Goal: Task Accomplishment & Management: Complete application form

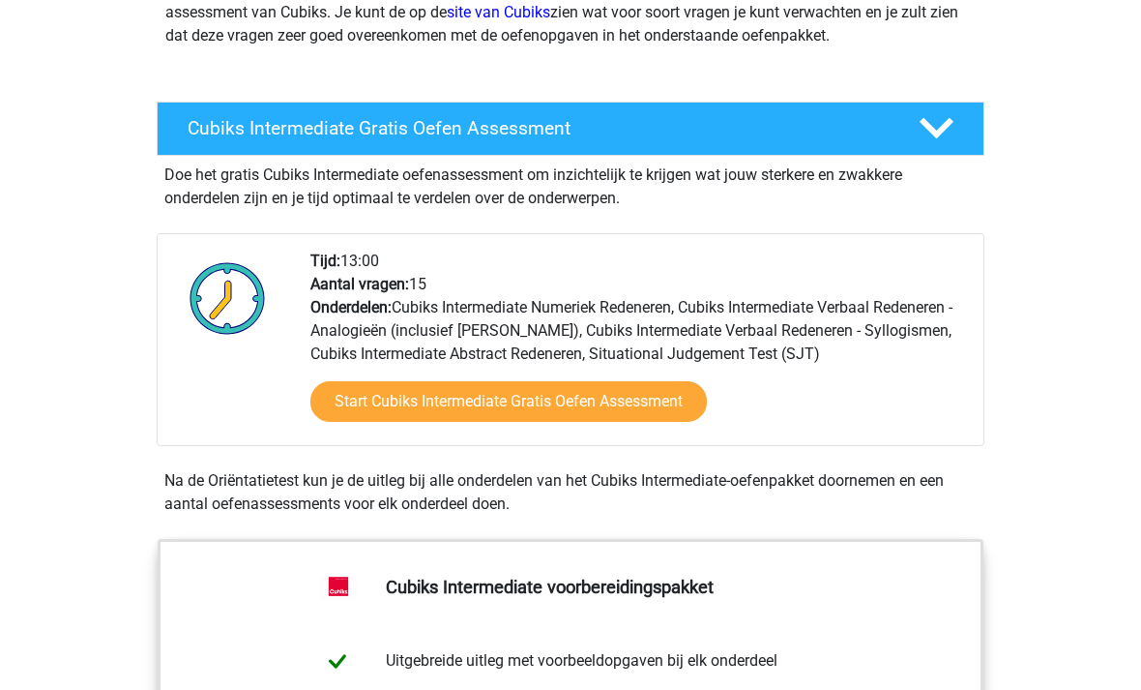
scroll to position [289, 0]
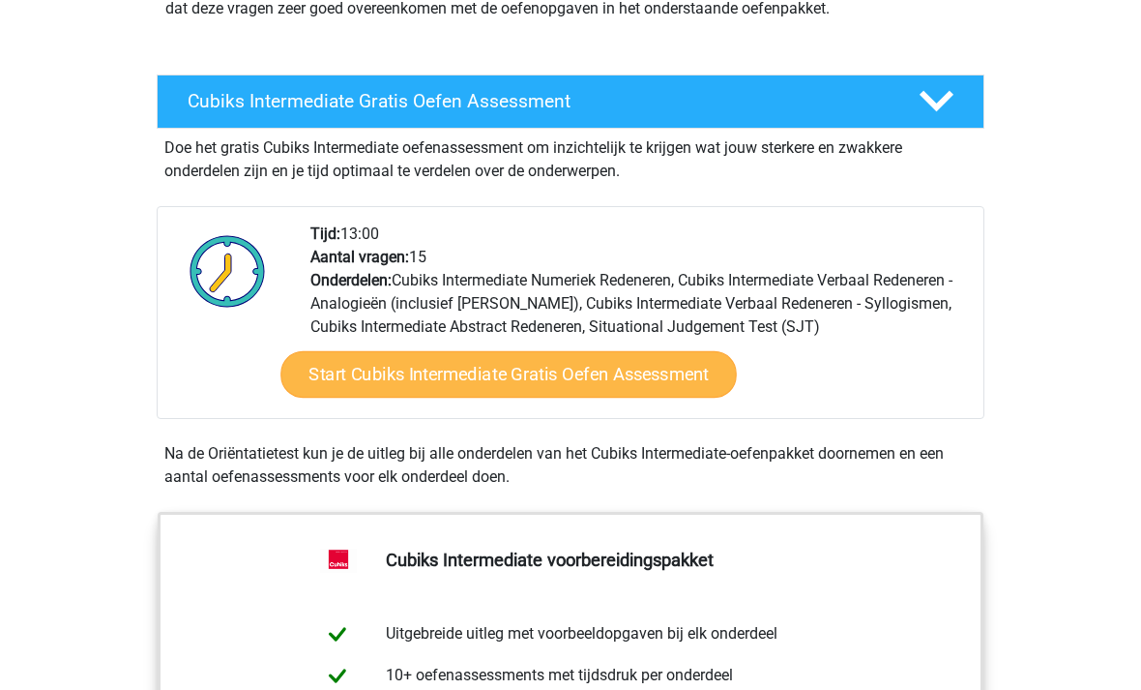
click at [345, 371] on link "Start Cubiks Intermediate Gratis Oefen Assessment" at bounding box center [509, 375] width 457 height 46
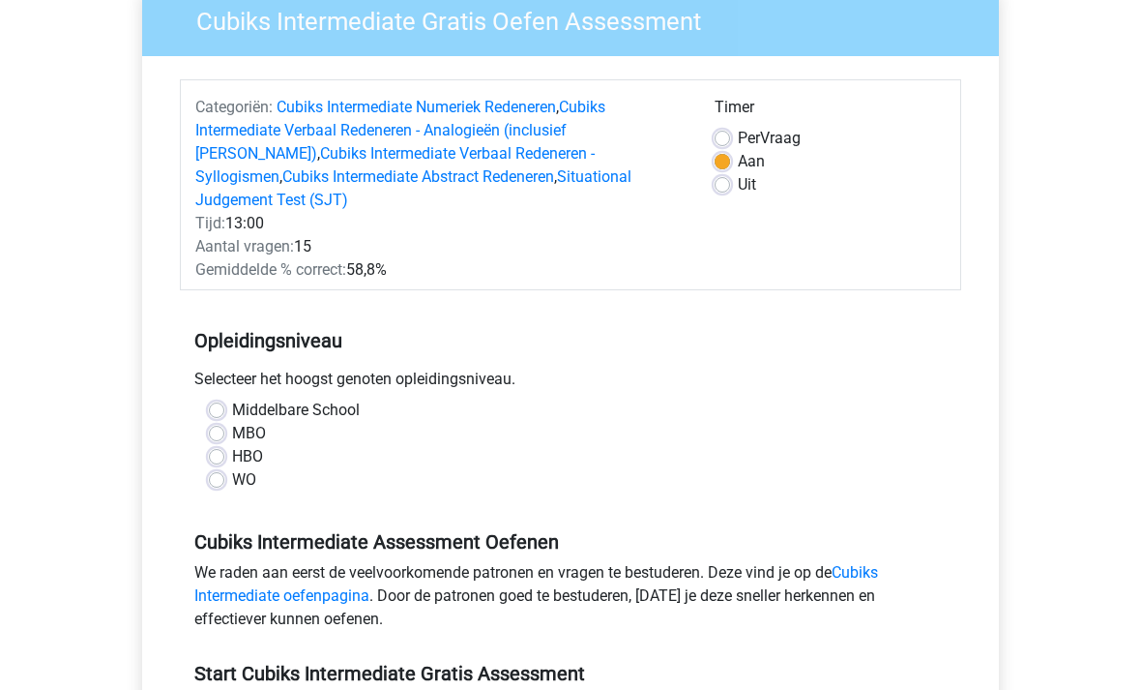
scroll to position [172, 0]
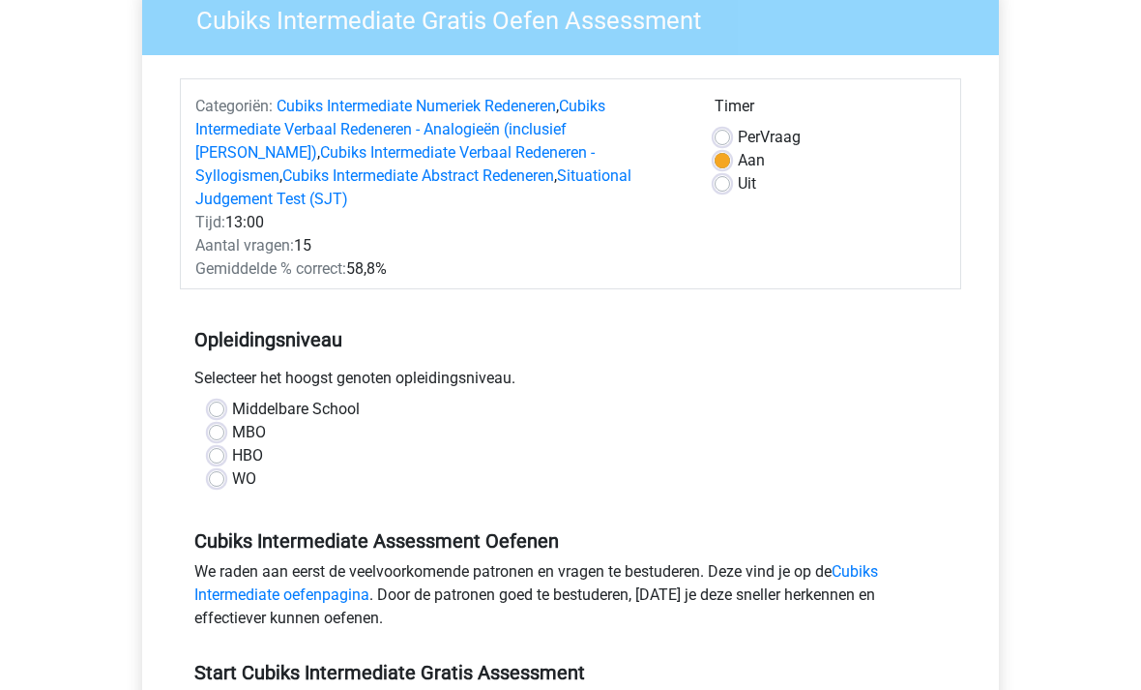
click at [232, 445] on label "HBO" at bounding box center [247, 456] width 31 height 23
click at [221, 445] on input "HBO" at bounding box center [216, 454] width 15 height 19
radio input "true"
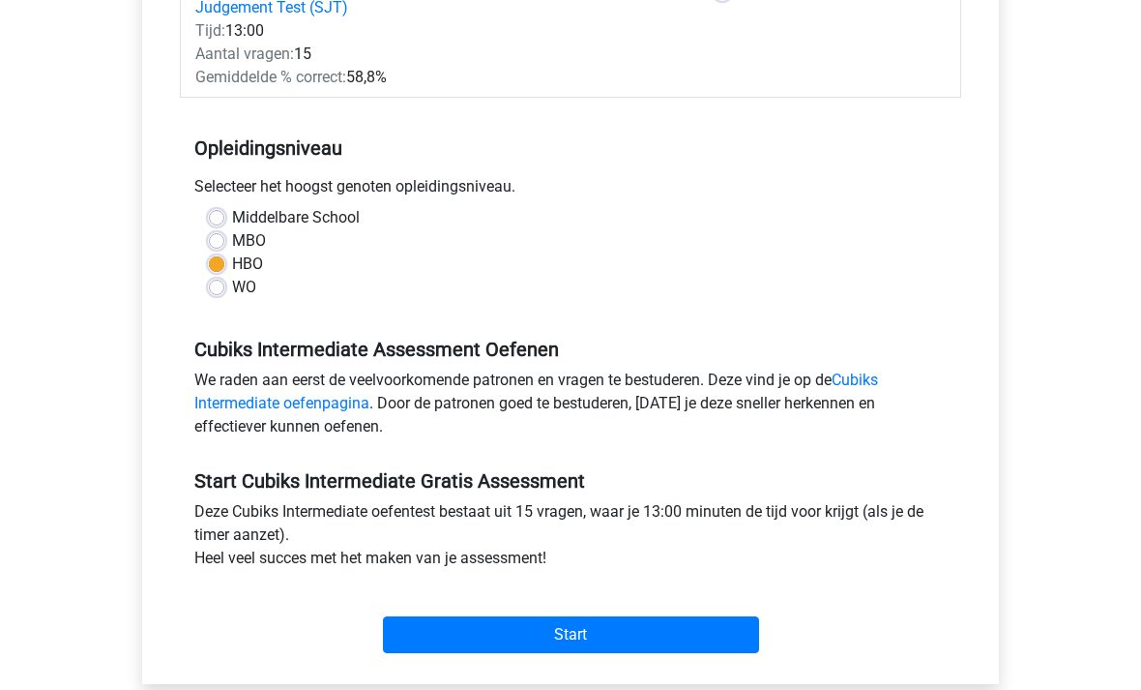
scroll to position [366, 0]
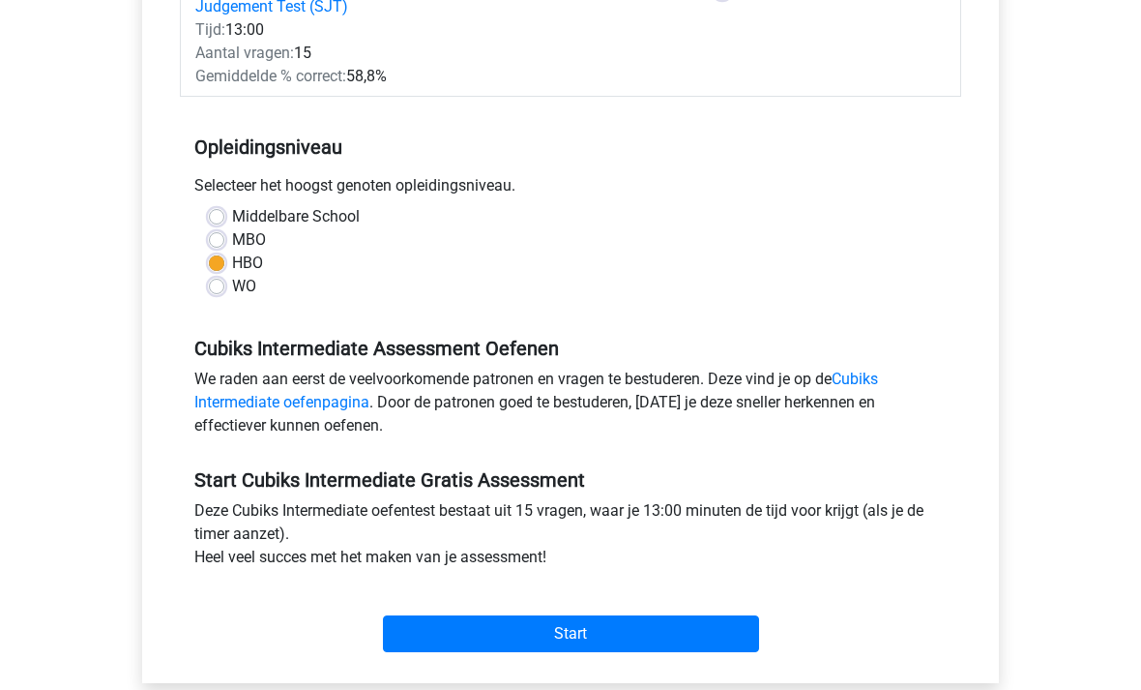
click at [406, 584] on div "Start" at bounding box center [571, 618] width 782 height 68
click at [519, 585] on div "Start" at bounding box center [571, 618] width 782 height 68
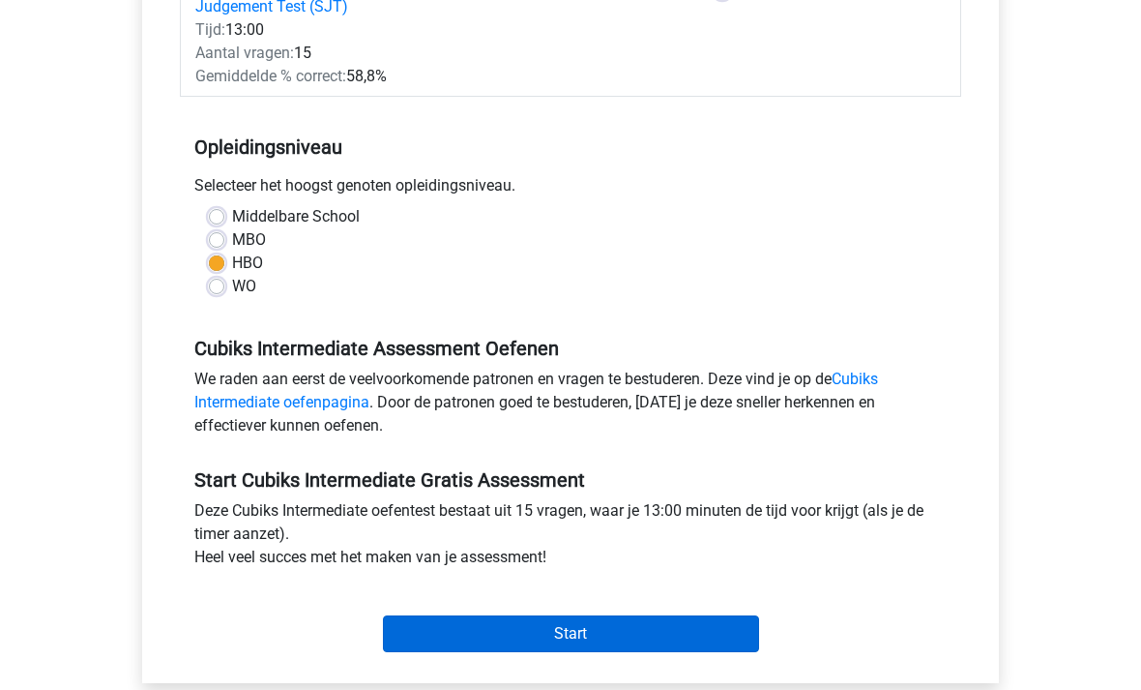
click at [537, 615] on input "Start" at bounding box center [571, 633] width 376 height 37
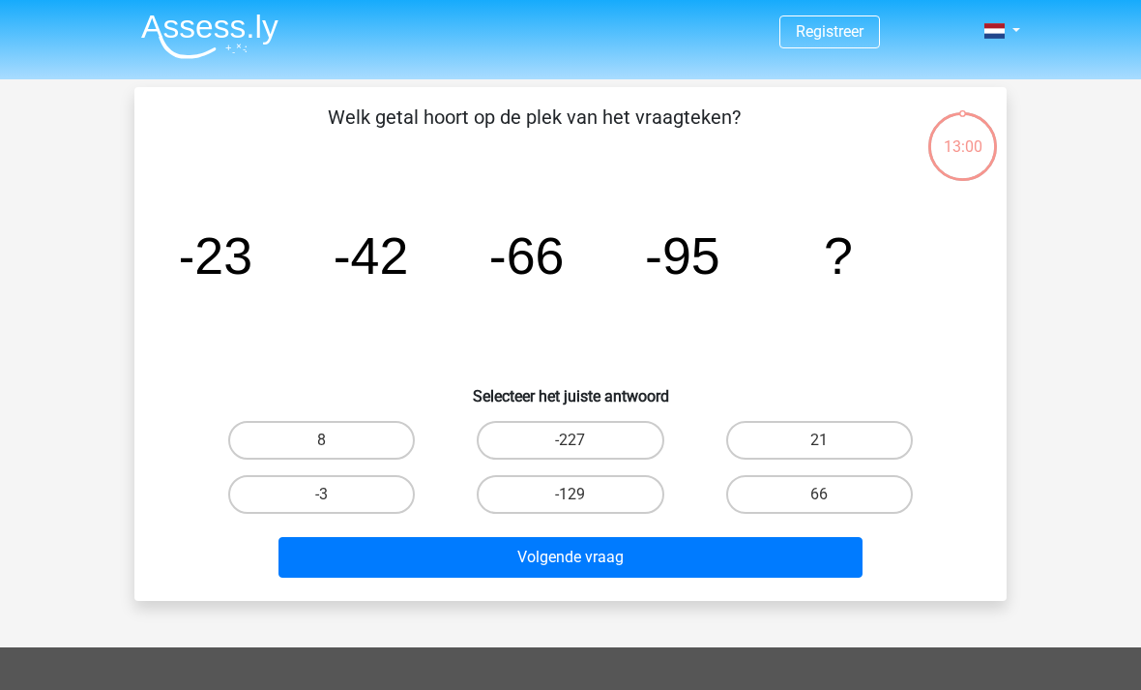
scroll to position [1, 0]
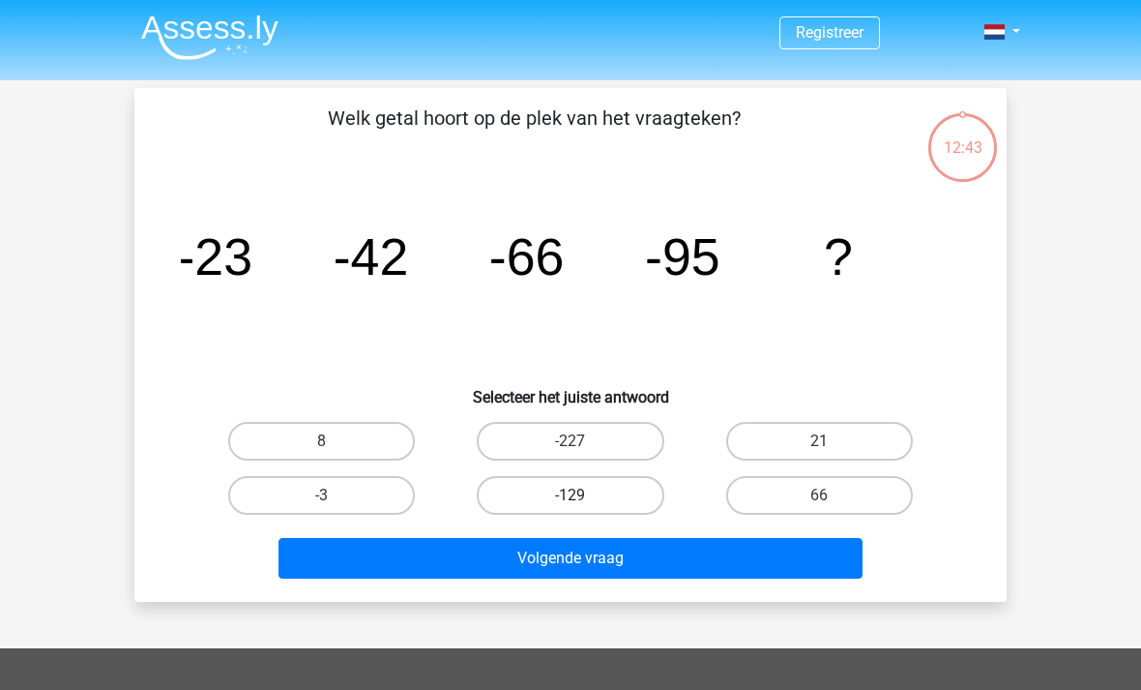
click at [556, 485] on label "-129" at bounding box center [570, 495] width 187 height 39
click at [571, 495] on input "-129" at bounding box center [577, 501] width 13 height 13
radio input "true"
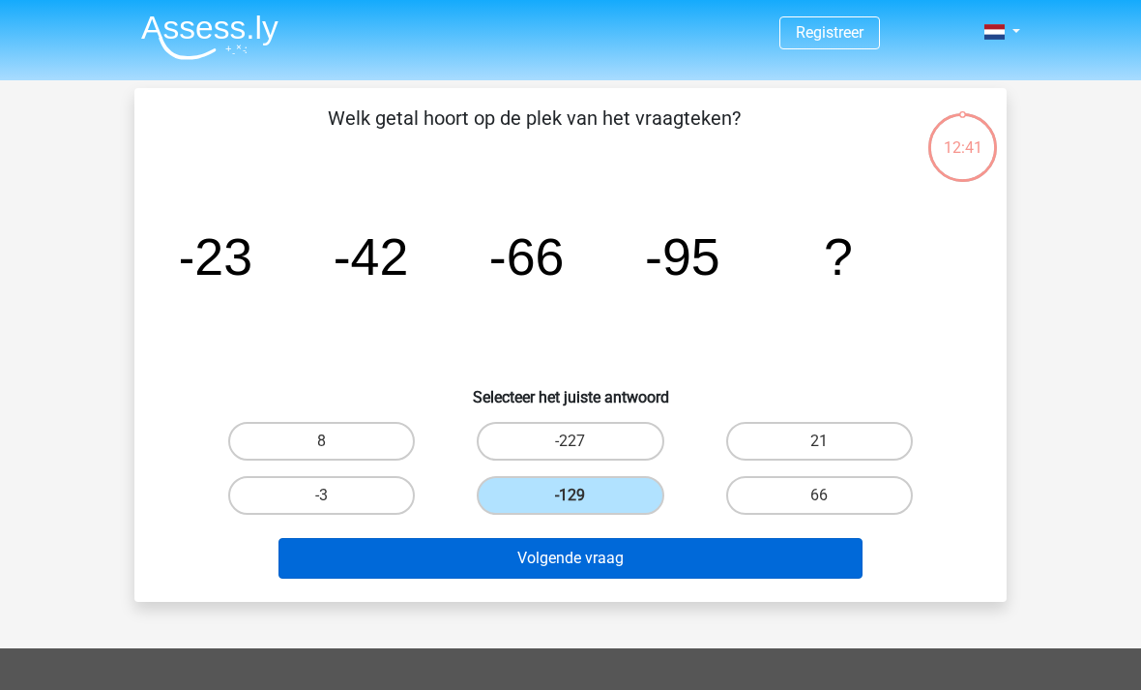
click at [512, 555] on button "Volgende vraag" at bounding box center [571, 558] width 585 height 41
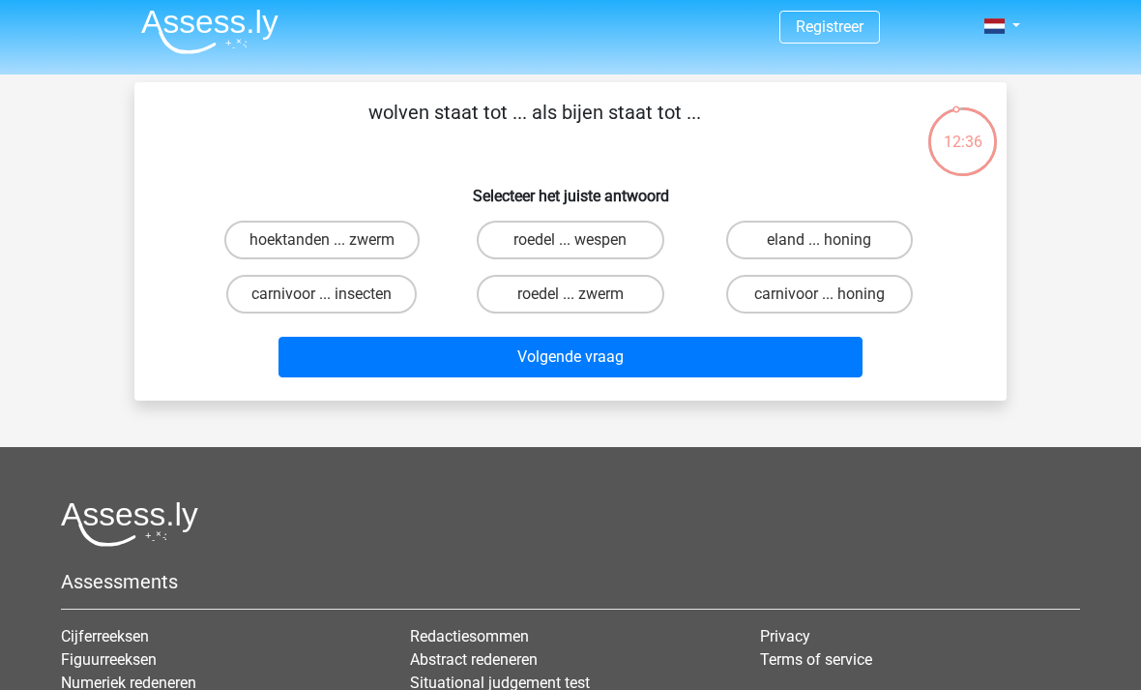
scroll to position [6, 0]
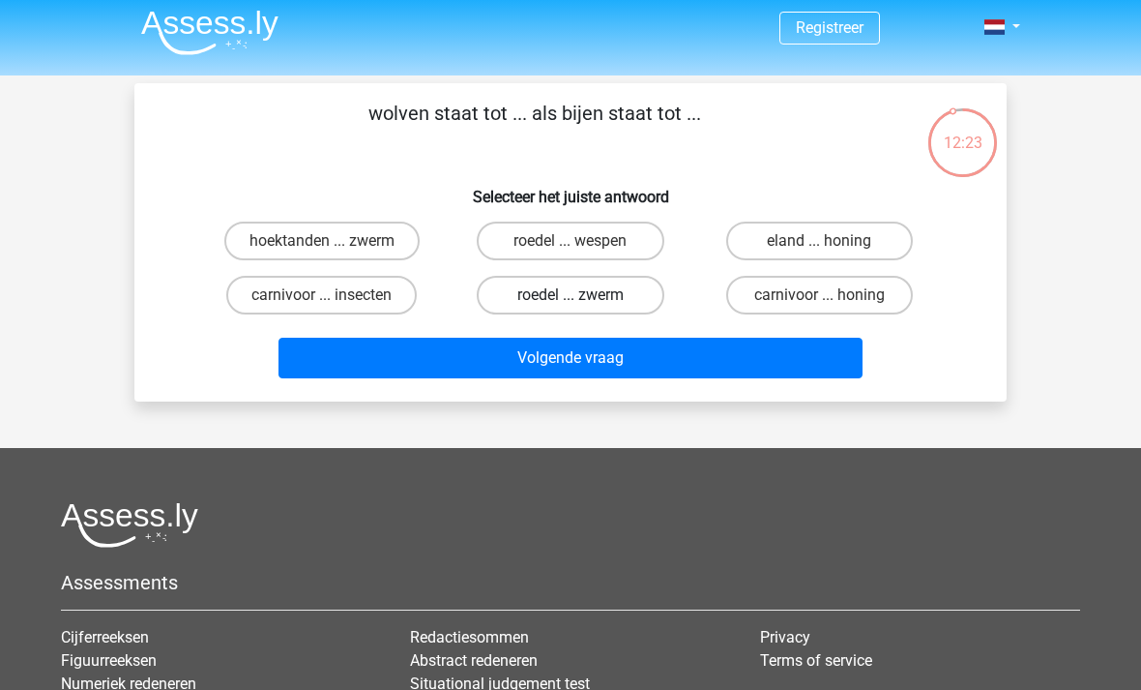
click at [561, 289] on label "roedel ... zwerm" at bounding box center [570, 295] width 187 height 39
click at [571, 295] on input "roedel ... zwerm" at bounding box center [577, 301] width 13 height 13
radio input "true"
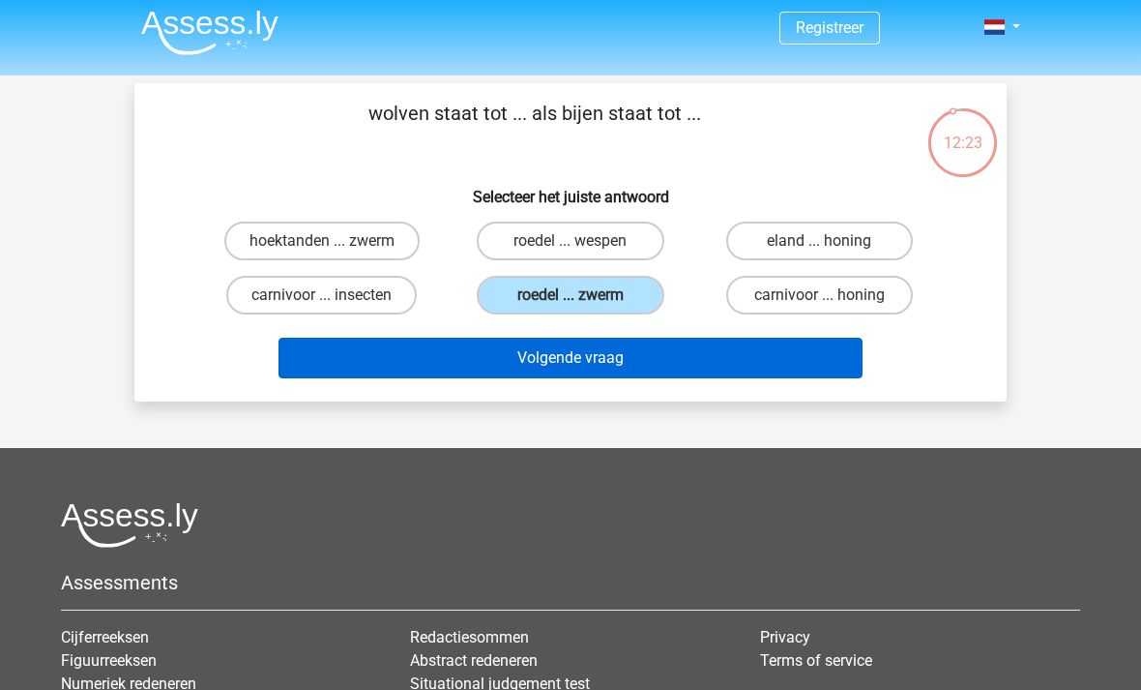
click at [545, 360] on button "Volgende vraag" at bounding box center [571, 358] width 585 height 41
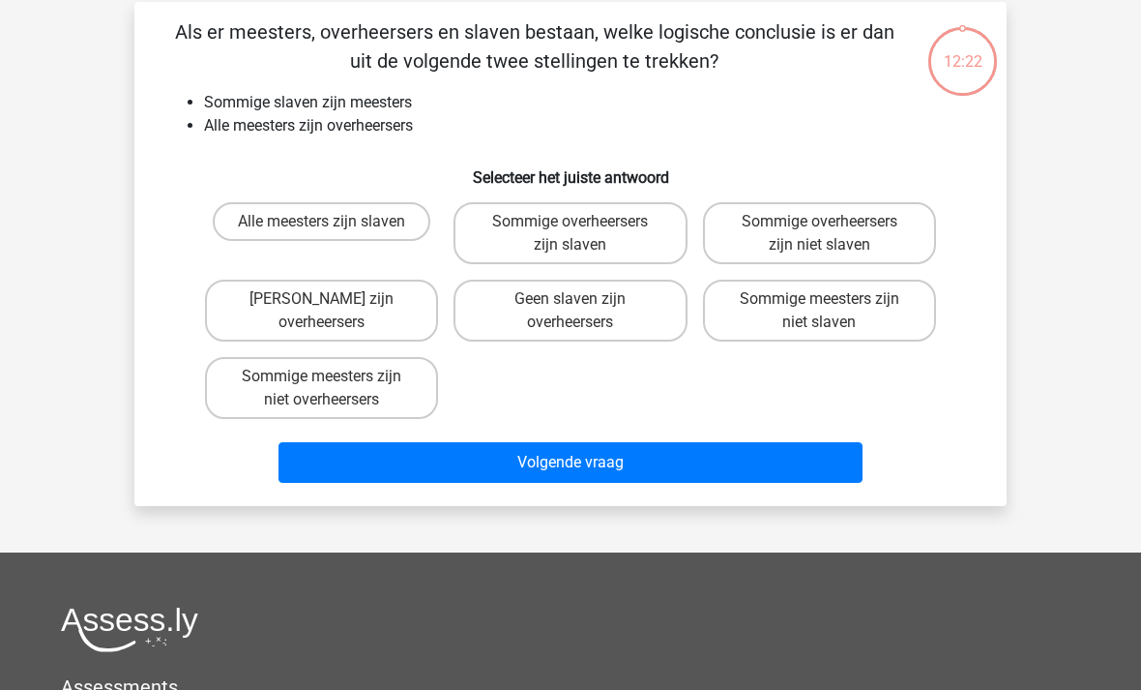
scroll to position [89, 0]
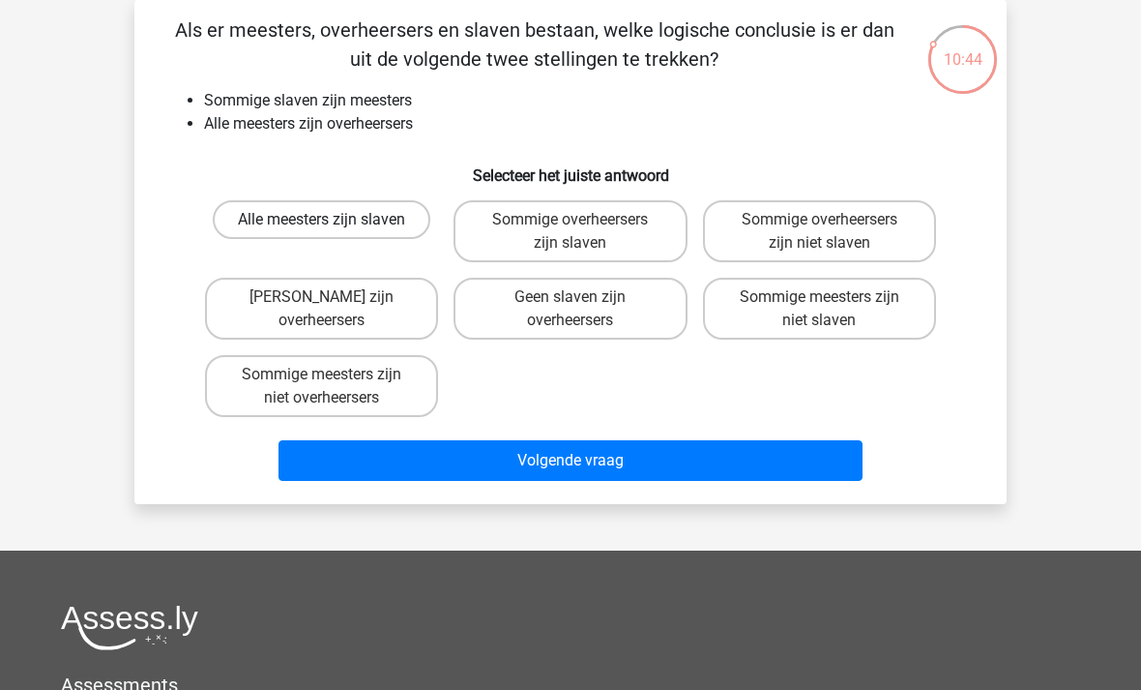
click at [271, 202] on label "Alle meesters zijn slaven" at bounding box center [322, 219] width 218 height 39
click at [322, 220] on input "Alle meesters zijn slaven" at bounding box center [328, 226] width 13 height 13
radio input "true"
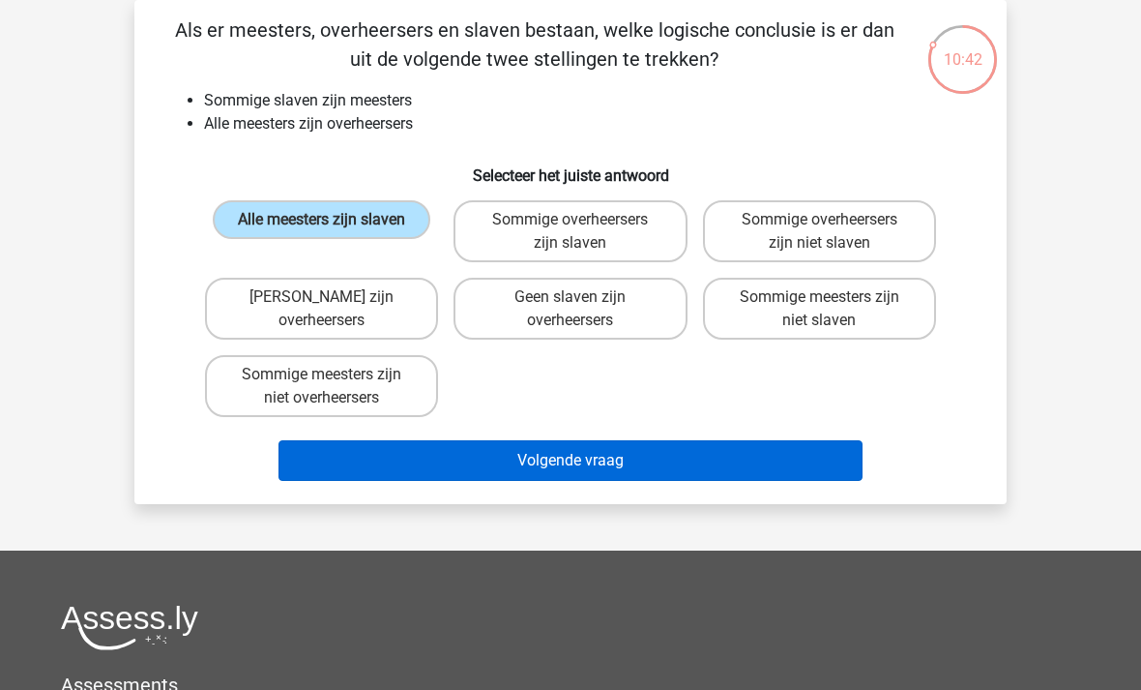
click at [542, 464] on button "Volgende vraag" at bounding box center [571, 460] width 585 height 41
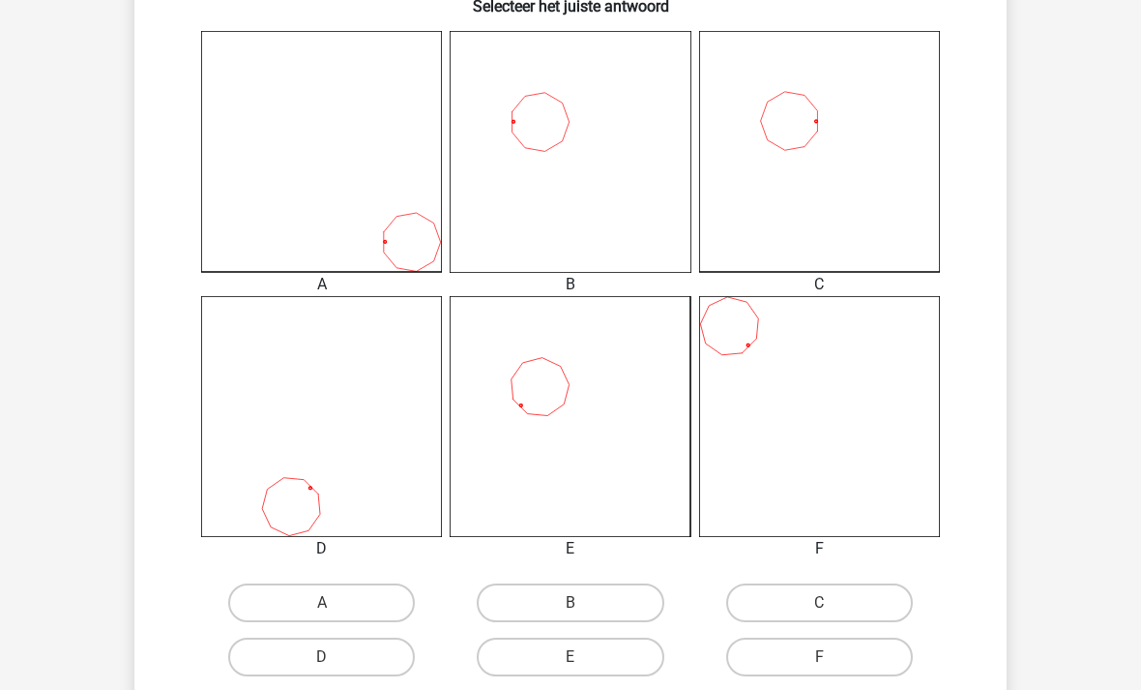
scroll to position [516, 0]
click at [843, 585] on label "C" at bounding box center [819, 602] width 187 height 39
click at [832, 603] on input "C" at bounding box center [825, 609] width 13 height 13
radio input "true"
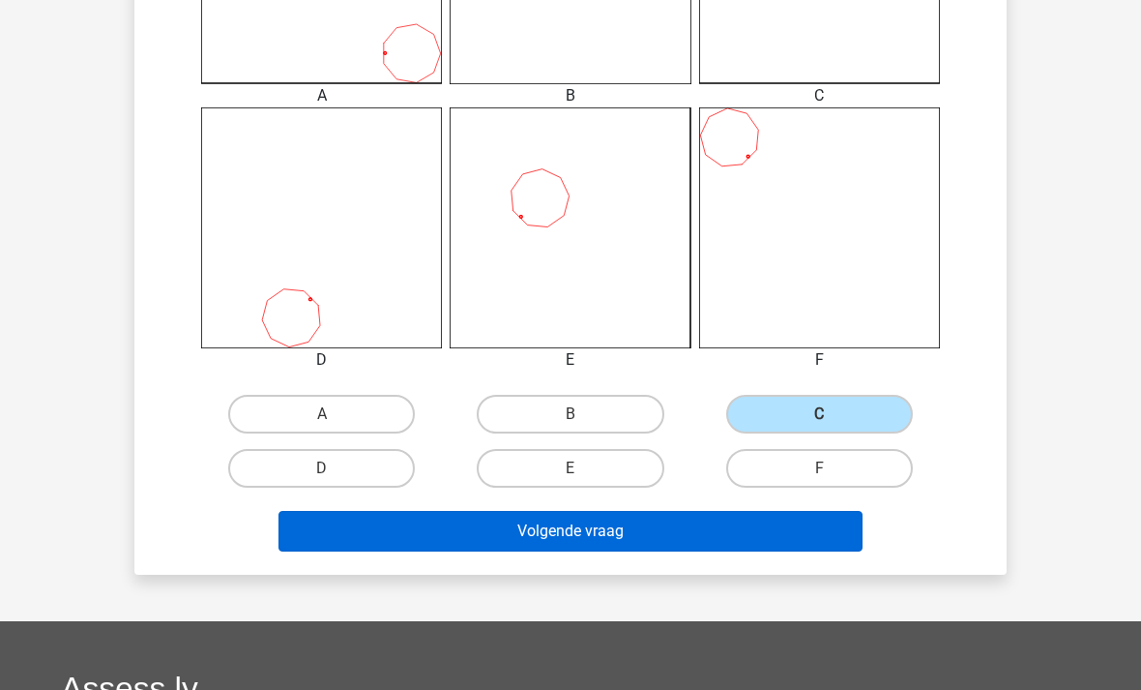
click at [341, 531] on button "Volgende vraag" at bounding box center [571, 531] width 585 height 41
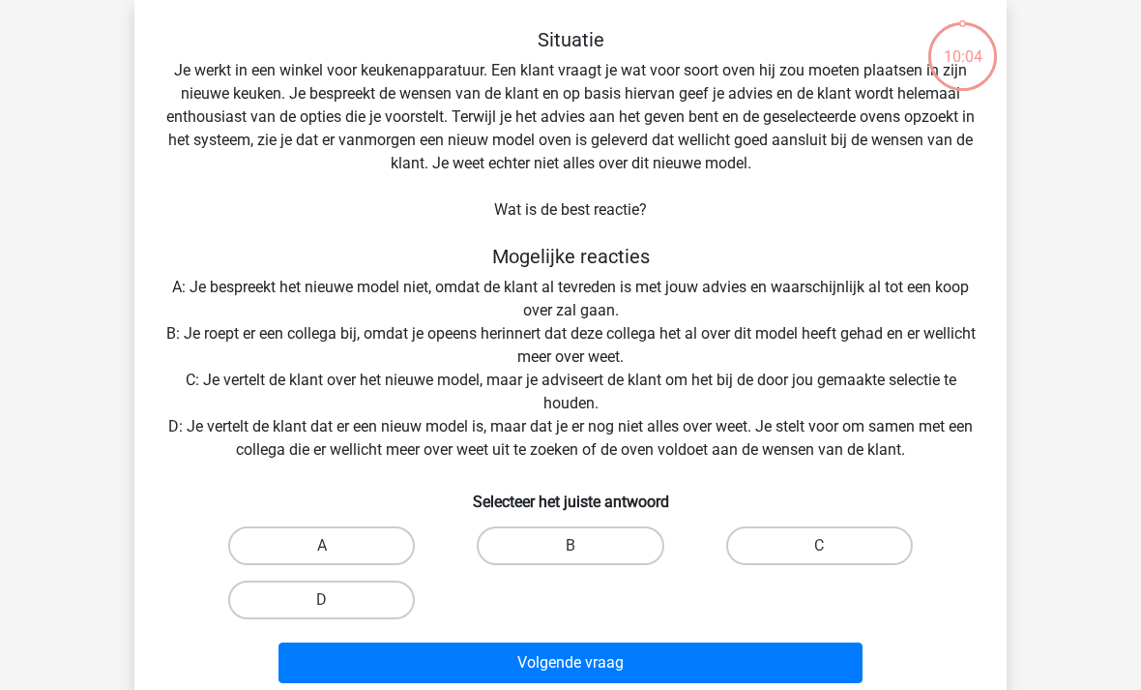
scroll to position [89, 0]
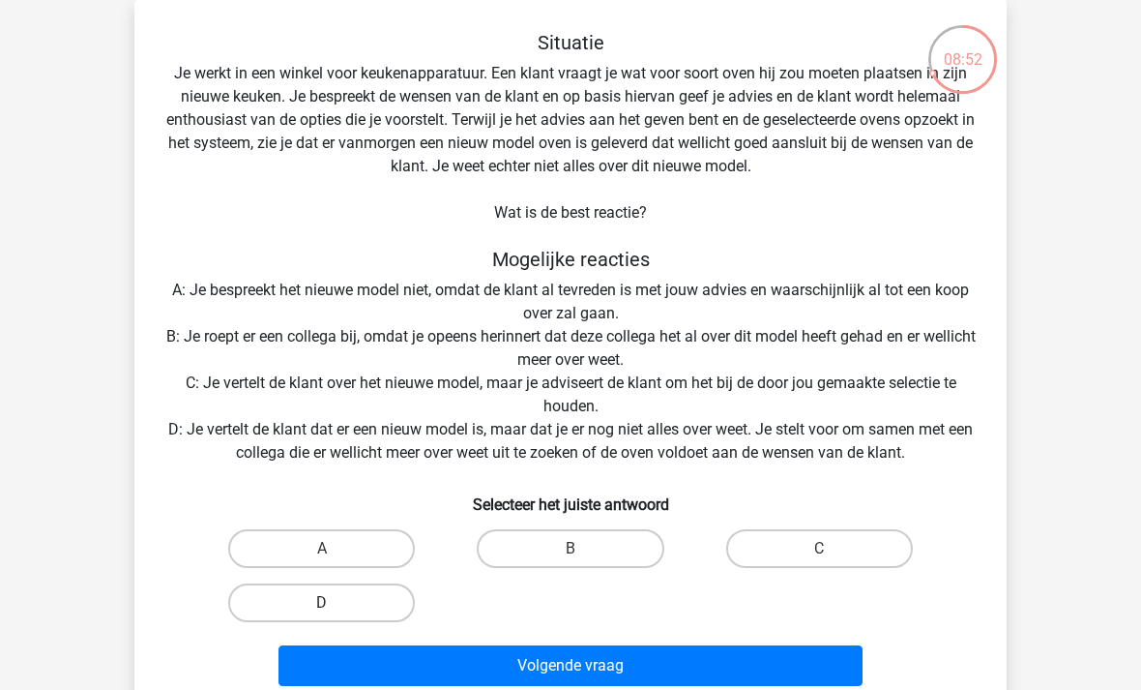
click at [279, 599] on label "D" at bounding box center [321, 602] width 187 height 39
click at [322, 603] on input "D" at bounding box center [328, 609] width 13 height 13
radio input "true"
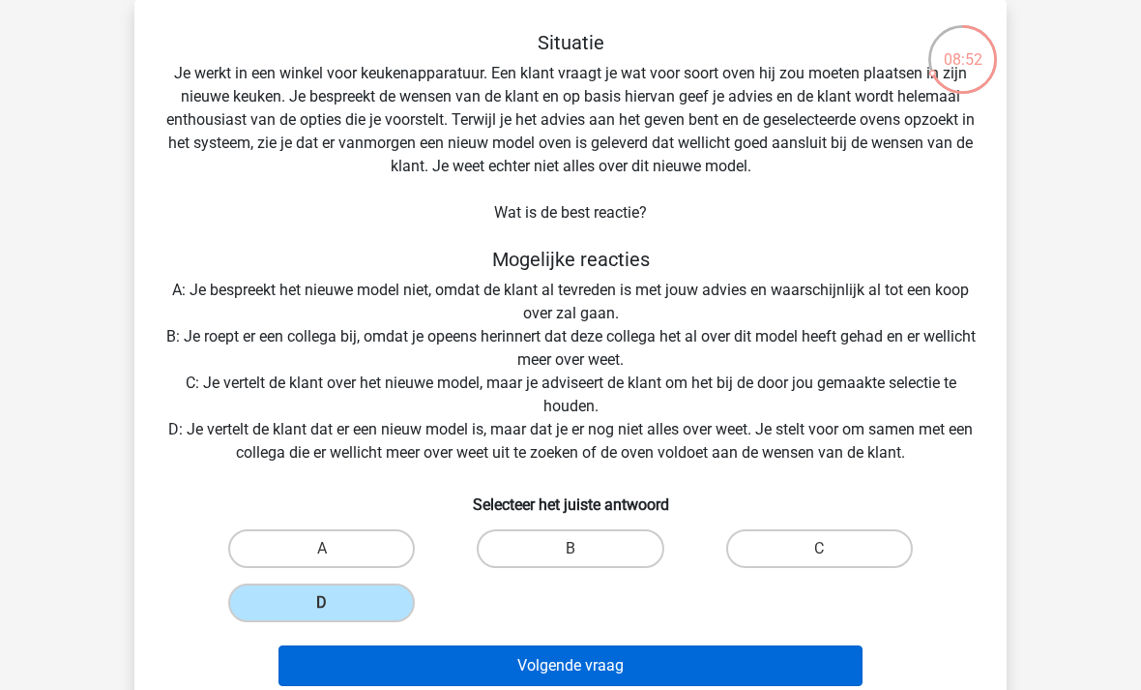
click at [317, 650] on button "Volgende vraag" at bounding box center [571, 665] width 585 height 41
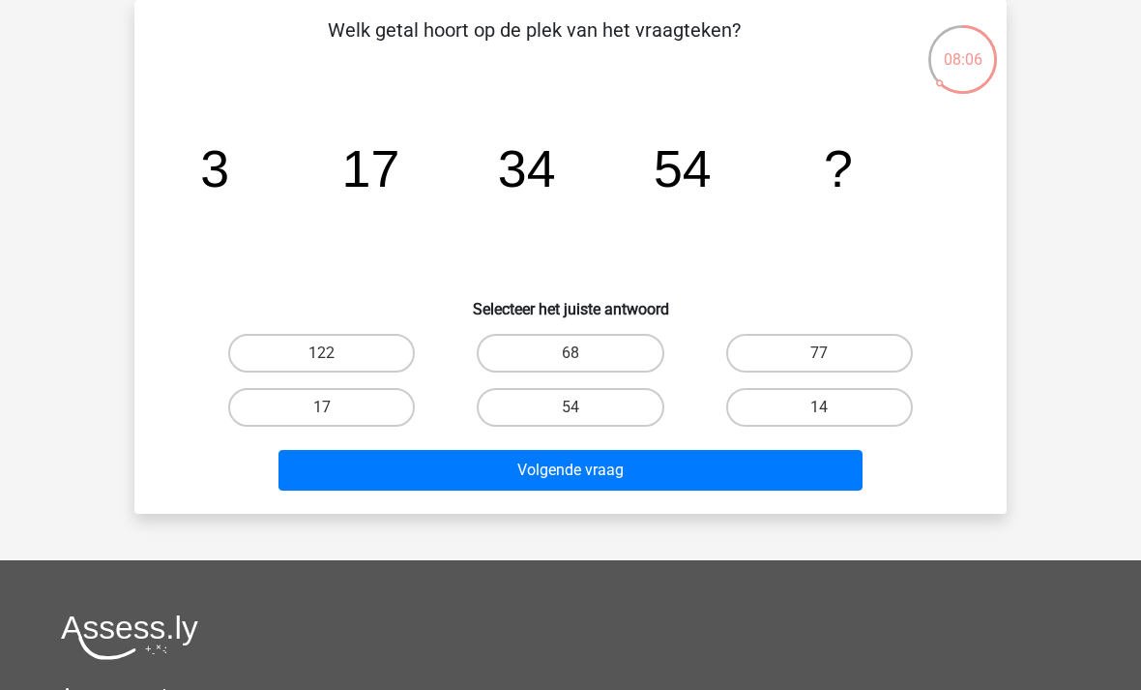
click at [838, 318] on div "Welk getal hoort op de plek van het vraagteken? image/svg+xml 3 17 34 54 ? Sele…" at bounding box center [570, 256] width 857 height 483
click at [829, 348] on label "77" at bounding box center [819, 353] width 187 height 39
click at [829, 353] on input "77" at bounding box center [825, 359] width 13 height 13
radio input "true"
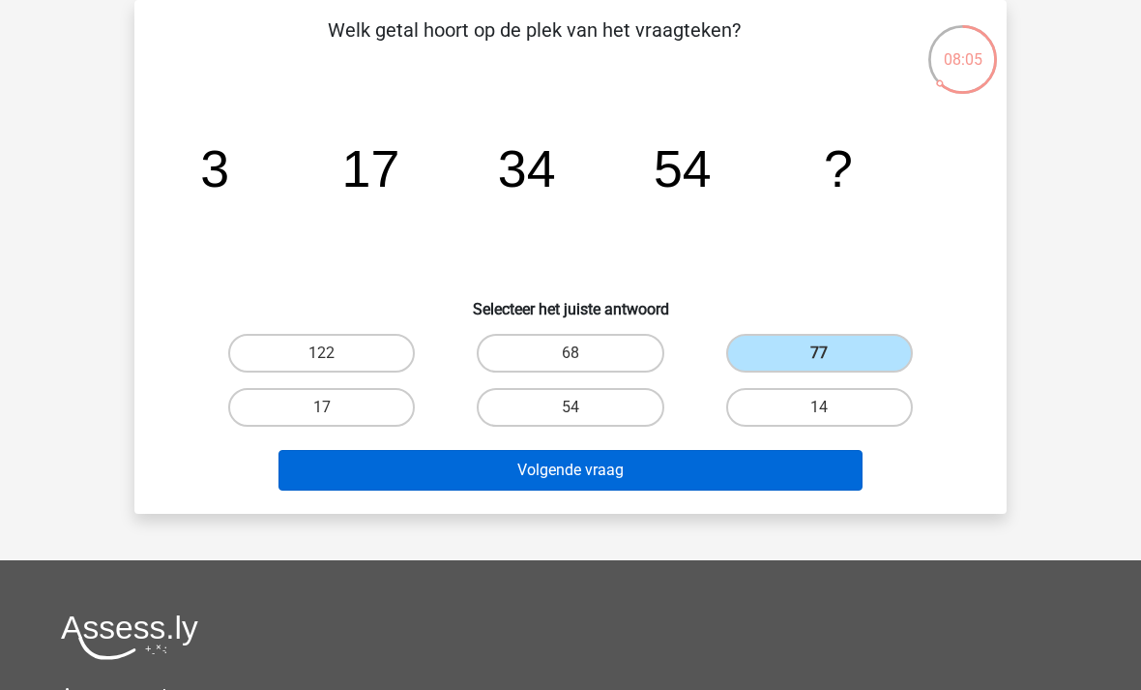
click at [355, 470] on button "Volgende vraag" at bounding box center [571, 470] width 585 height 41
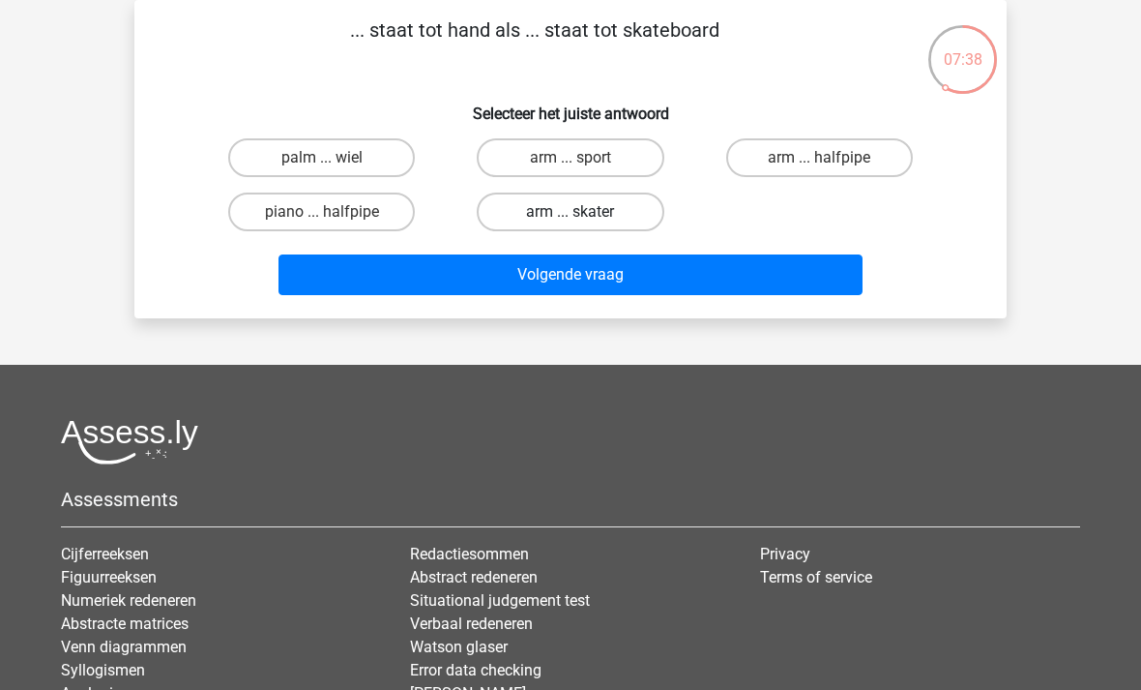
click at [603, 211] on label "arm ... skater" at bounding box center [570, 211] width 187 height 39
click at [583, 212] on input "arm ... skater" at bounding box center [577, 218] width 13 height 13
radio input "true"
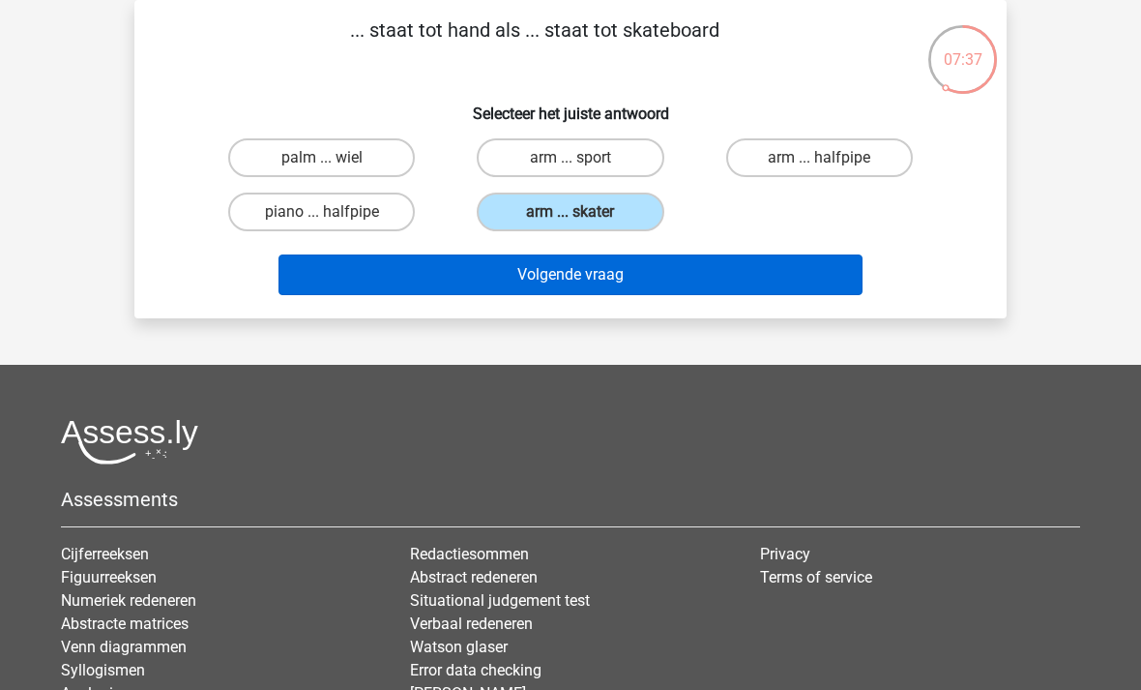
click at [686, 292] on button "Volgende vraag" at bounding box center [571, 274] width 585 height 41
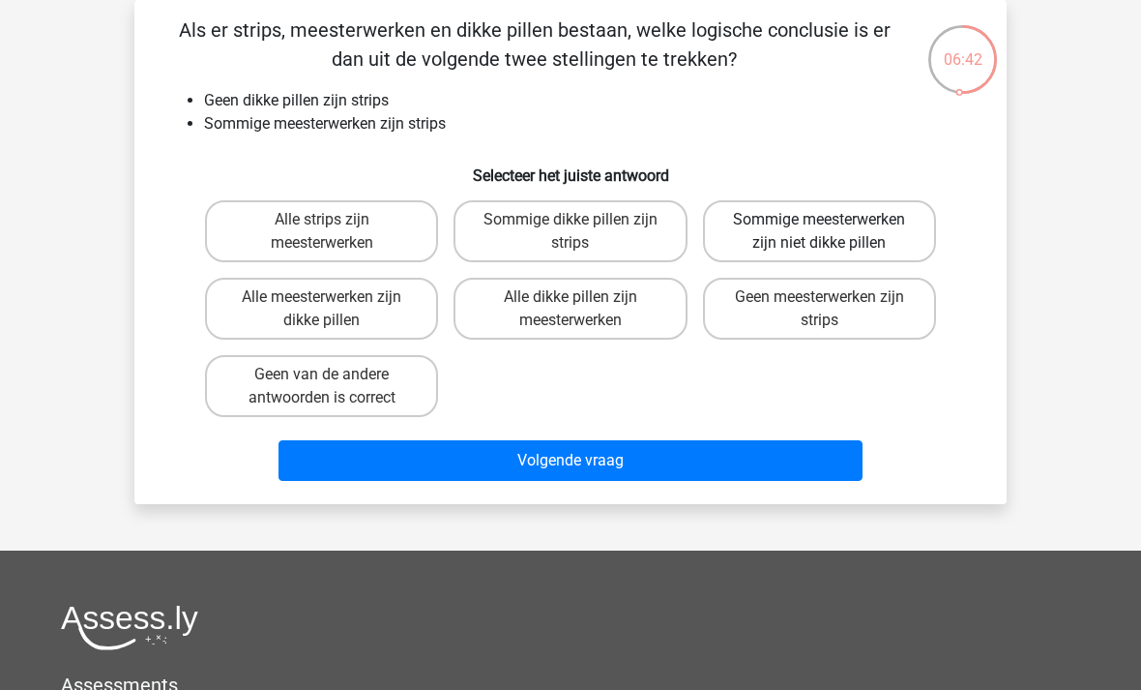
click at [862, 219] on label "Sommige meesterwerken zijn niet dikke pillen" at bounding box center [819, 231] width 233 height 62
click at [832, 220] on input "Sommige meesterwerken zijn niet dikke pillen" at bounding box center [825, 226] width 13 height 13
radio input "true"
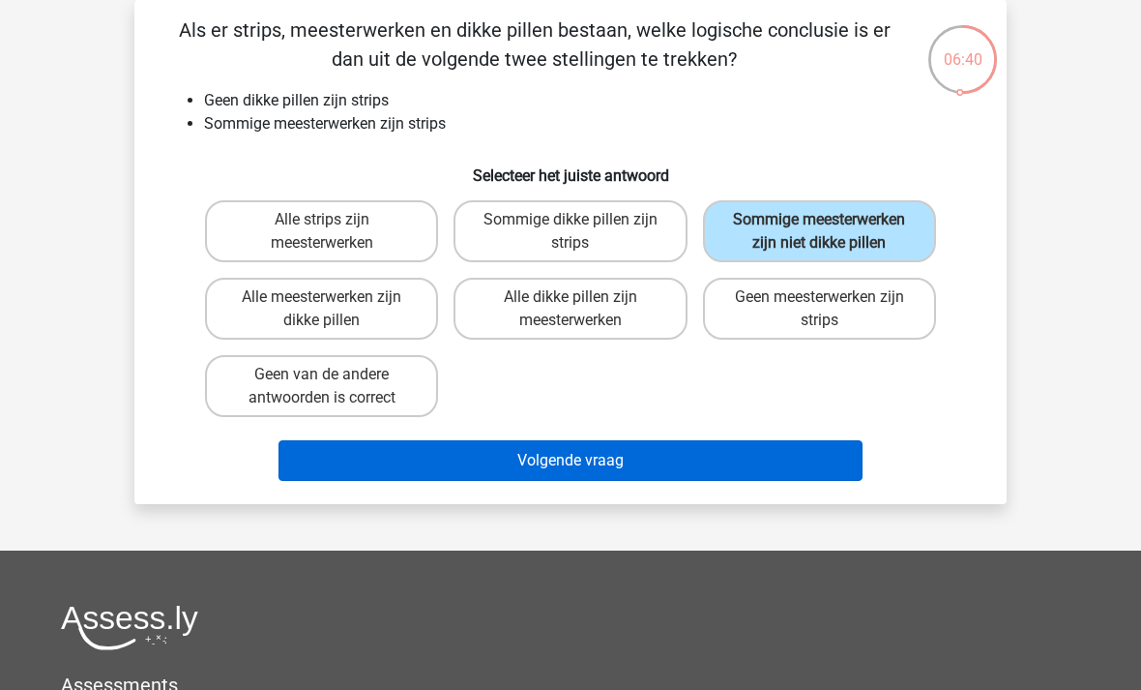
click at [331, 479] on button "Volgende vraag" at bounding box center [571, 460] width 585 height 41
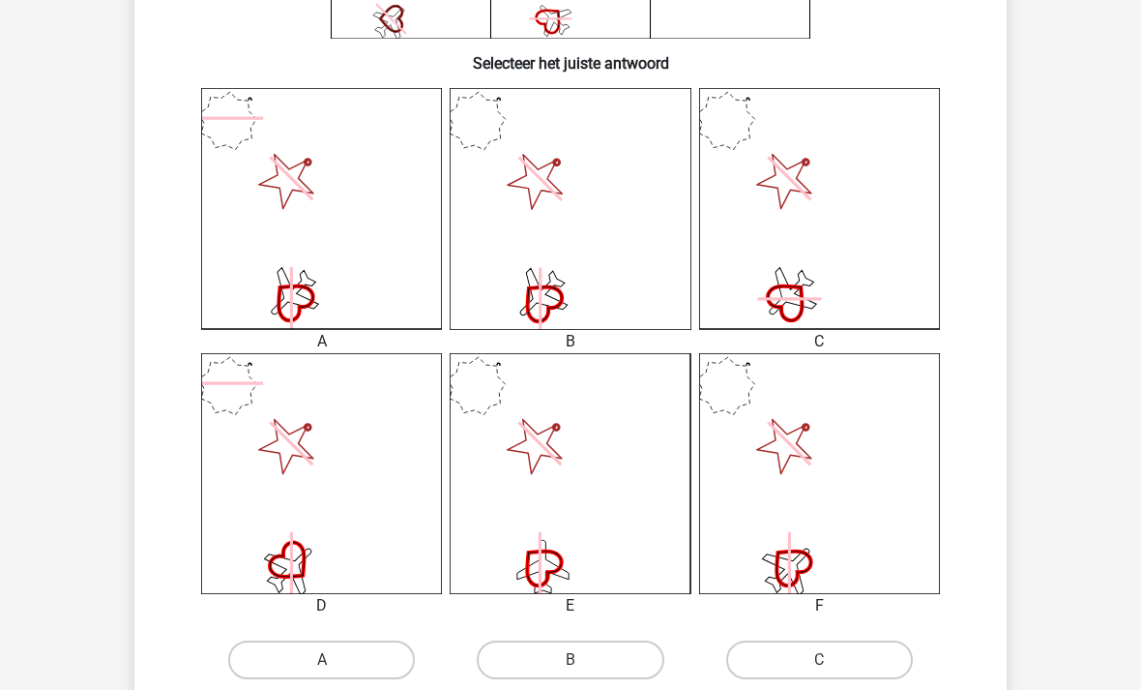
scroll to position [459, 0]
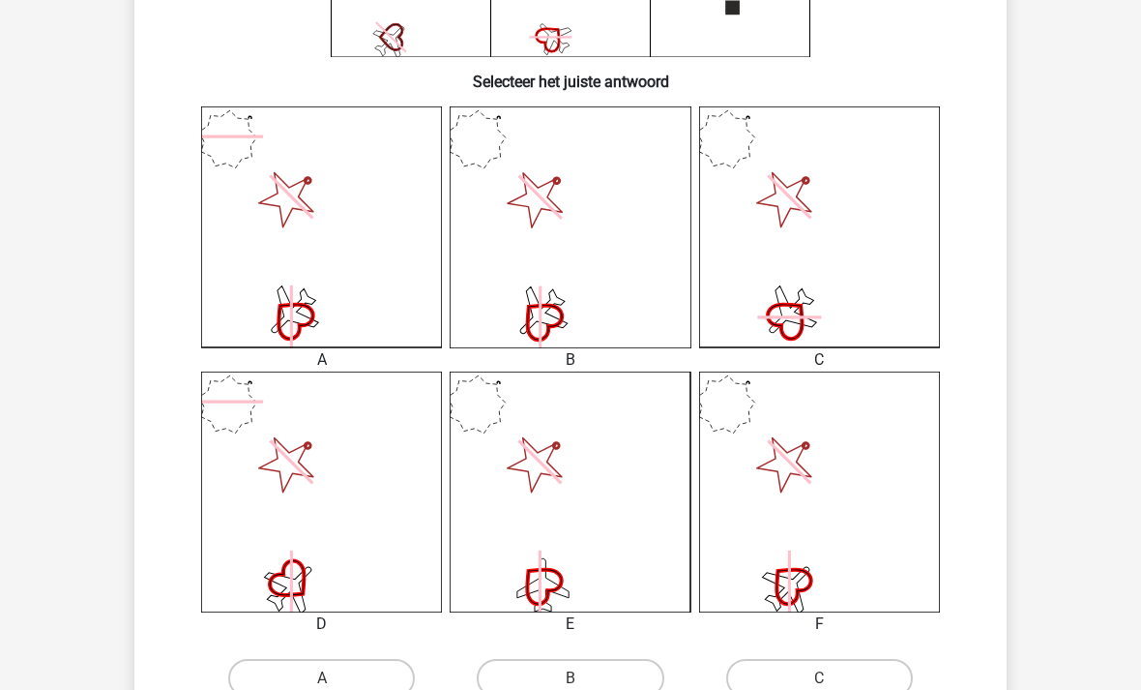
click at [828, 523] on icon at bounding box center [819, 491] width 241 height 241
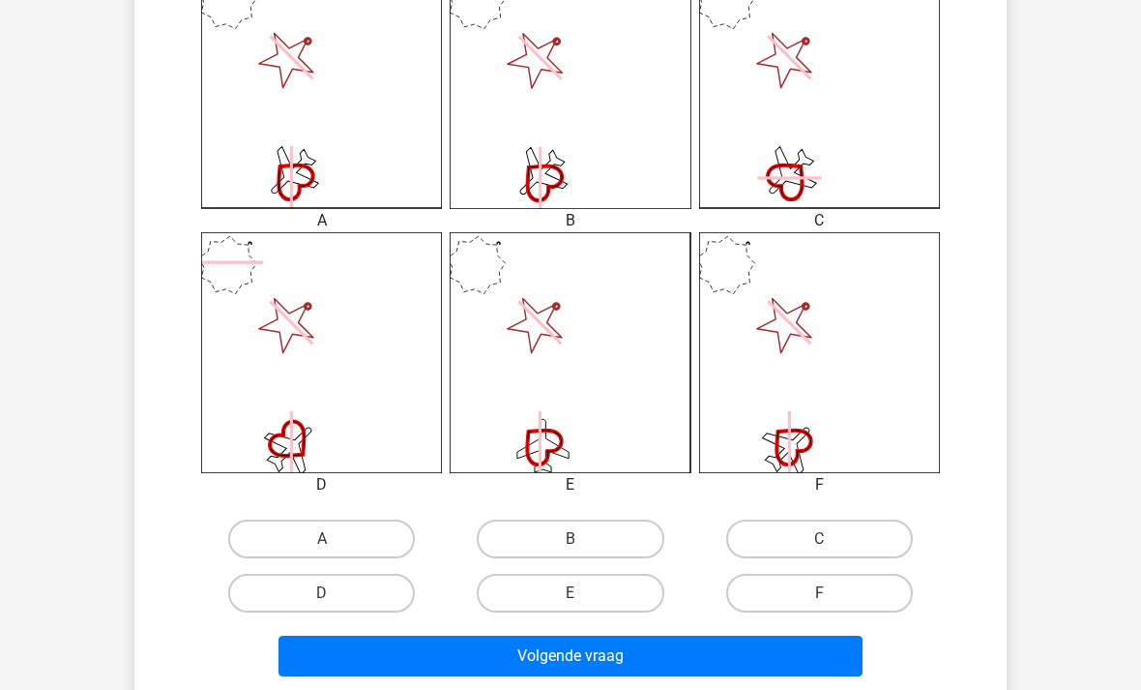
scroll to position [584, 0]
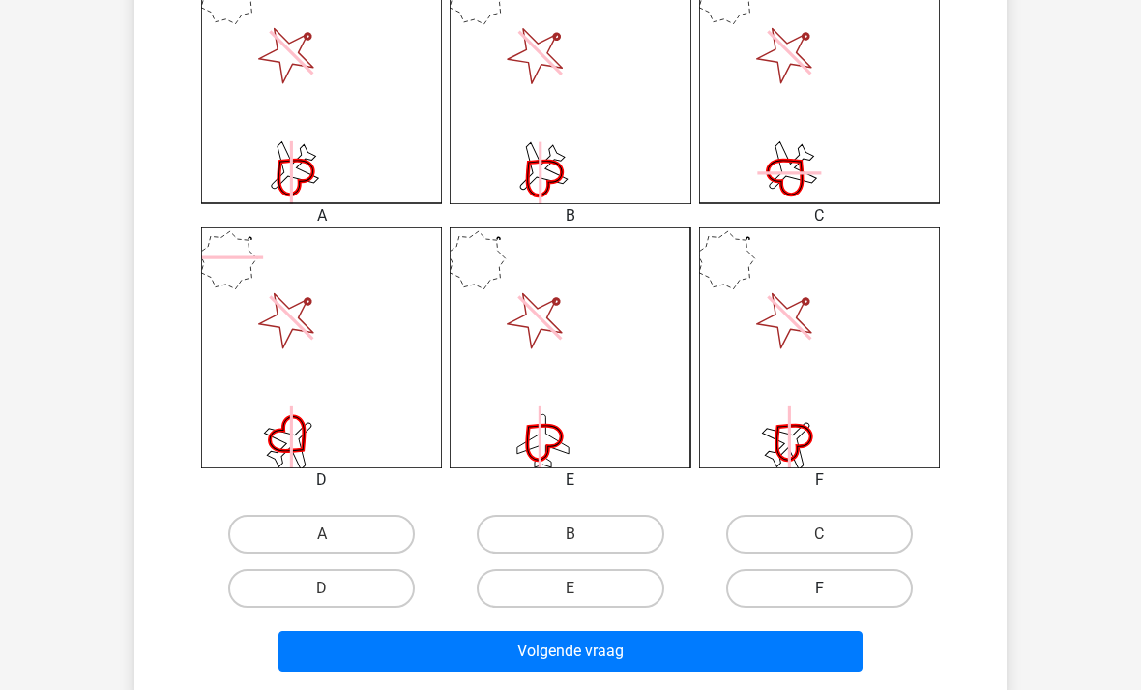
click at [859, 583] on label "F" at bounding box center [819, 588] width 187 height 39
click at [832, 588] on input "F" at bounding box center [825, 594] width 13 height 13
radio input "true"
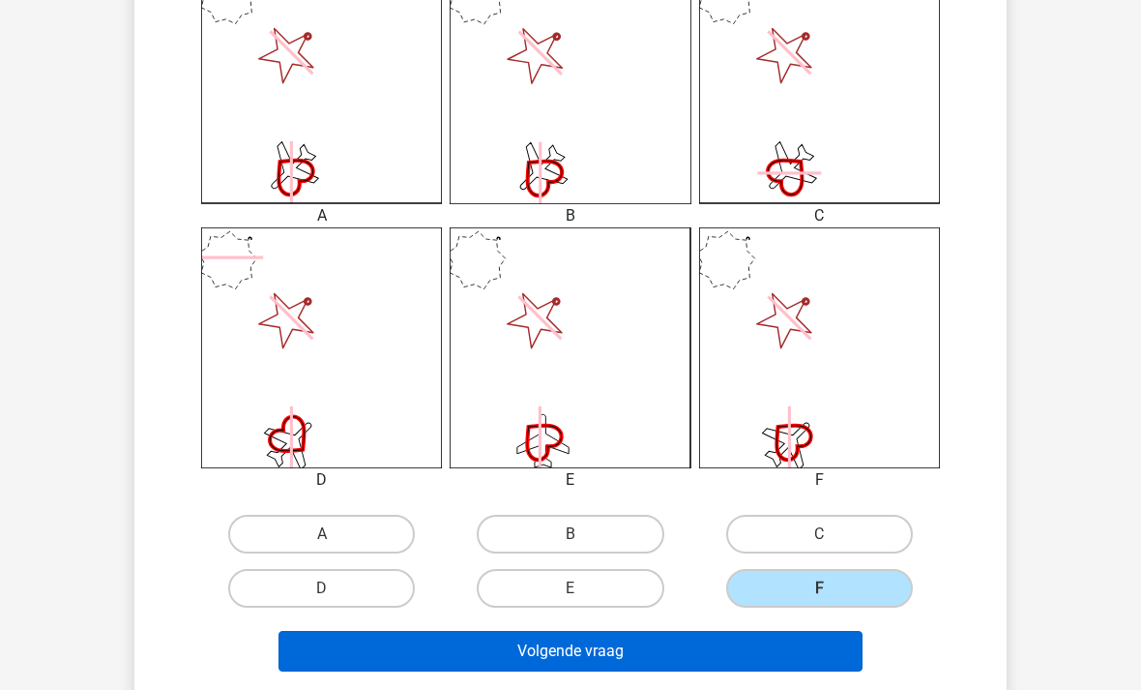
click at [775, 641] on button "Volgende vraag" at bounding box center [571, 651] width 585 height 41
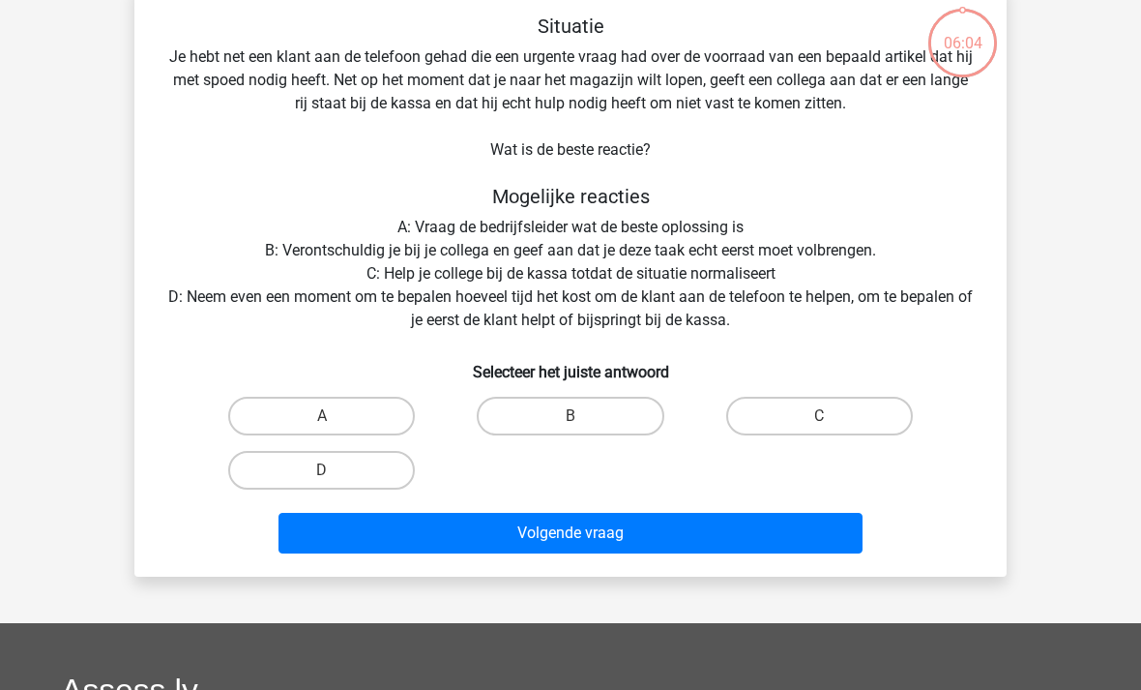
scroll to position [89, 0]
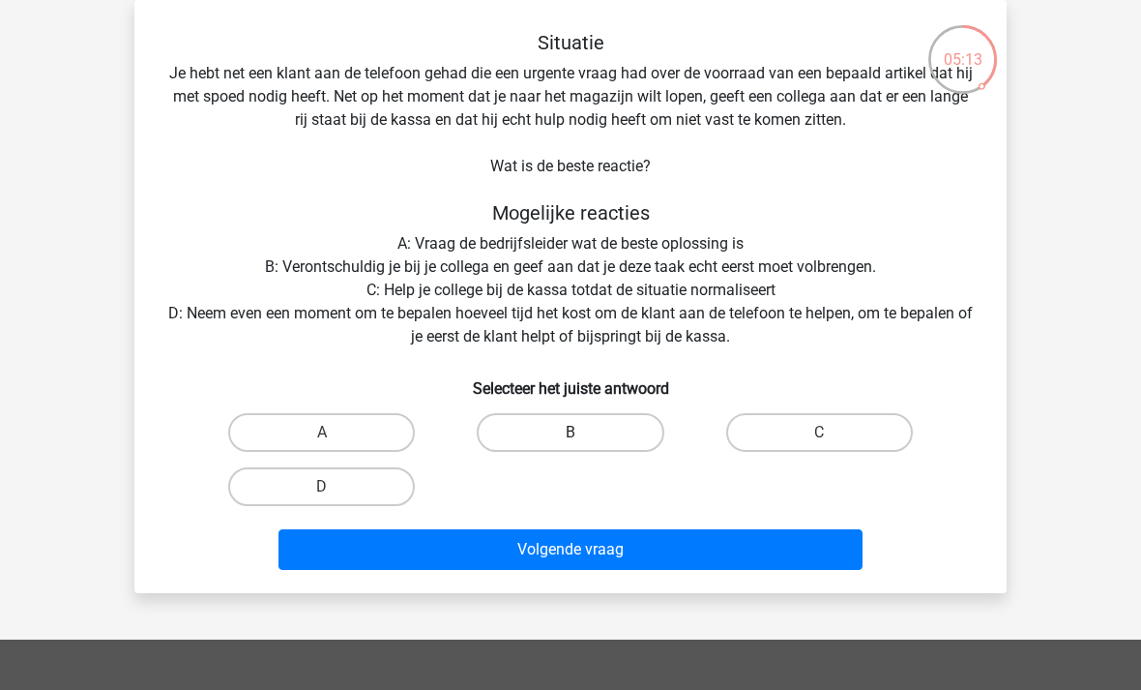
click at [619, 426] on label "B" at bounding box center [570, 432] width 187 height 39
click at [583, 432] on input "B" at bounding box center [577, 438] width 13 height 13
radio input "true"
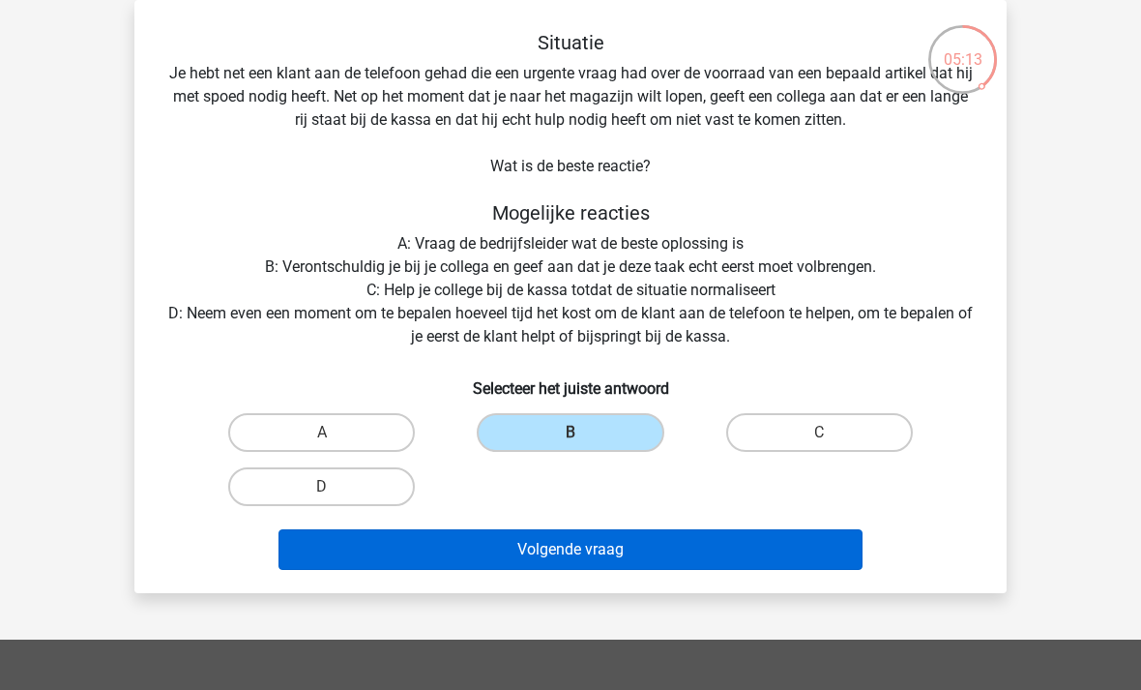
click at [673, 547] on button "Volgende vraag" at bounding box center [571, 549] width 585 height 41
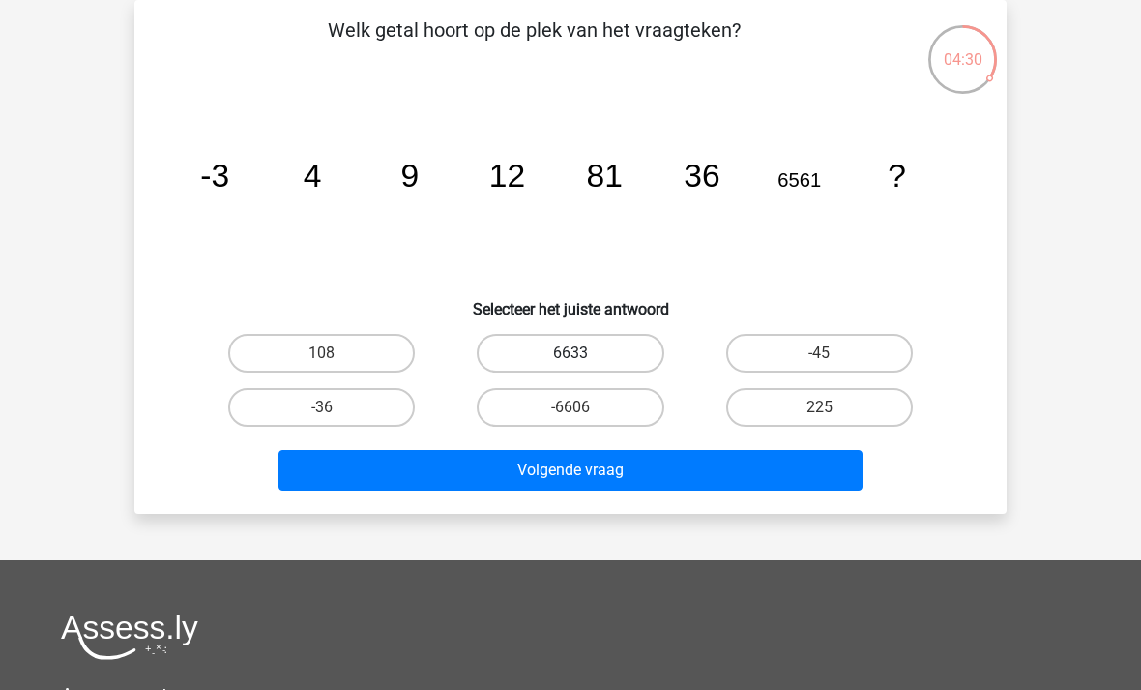
click at [629, 351] on label "6633" at bounding box center [570, 353] width 187 height 39
click at [583, 353] on input "6633" at bounding box center [577, 359] width 13 height 13
radio input "true"
click at [615, 418] on label "-6606" at bounding box center [570, 407] width 187 height 39
click at [583, 418] on input "-6606" at bounding box center [577, 413] width 13 height 13
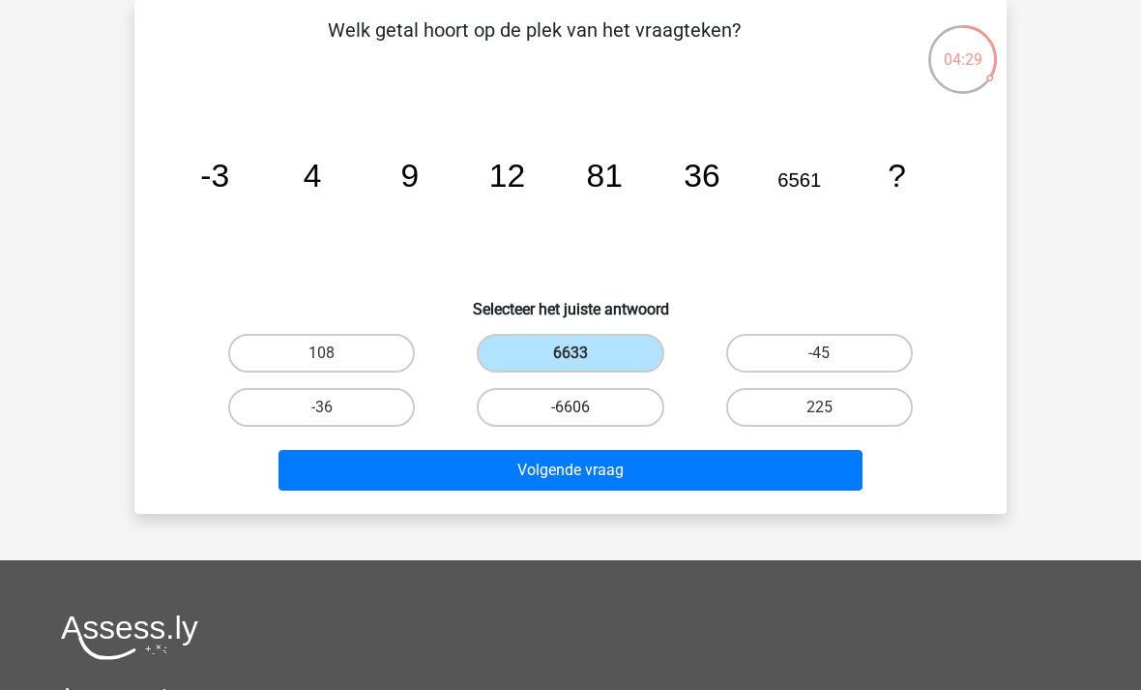
radio input "true"
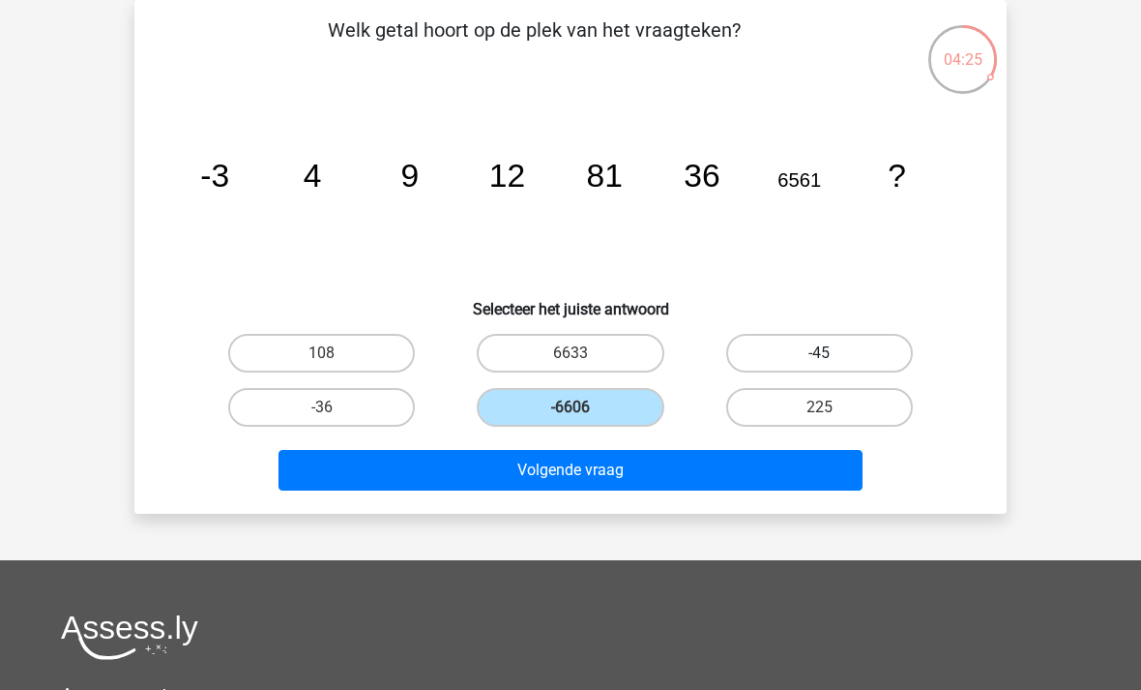
click at [814, 366] on label "-45" at bounding box center [819, 353] width 187 height 39
click at [819, 366] on input "-45" at bounding box center [825, 359] width 13 height 13
radio input "true"
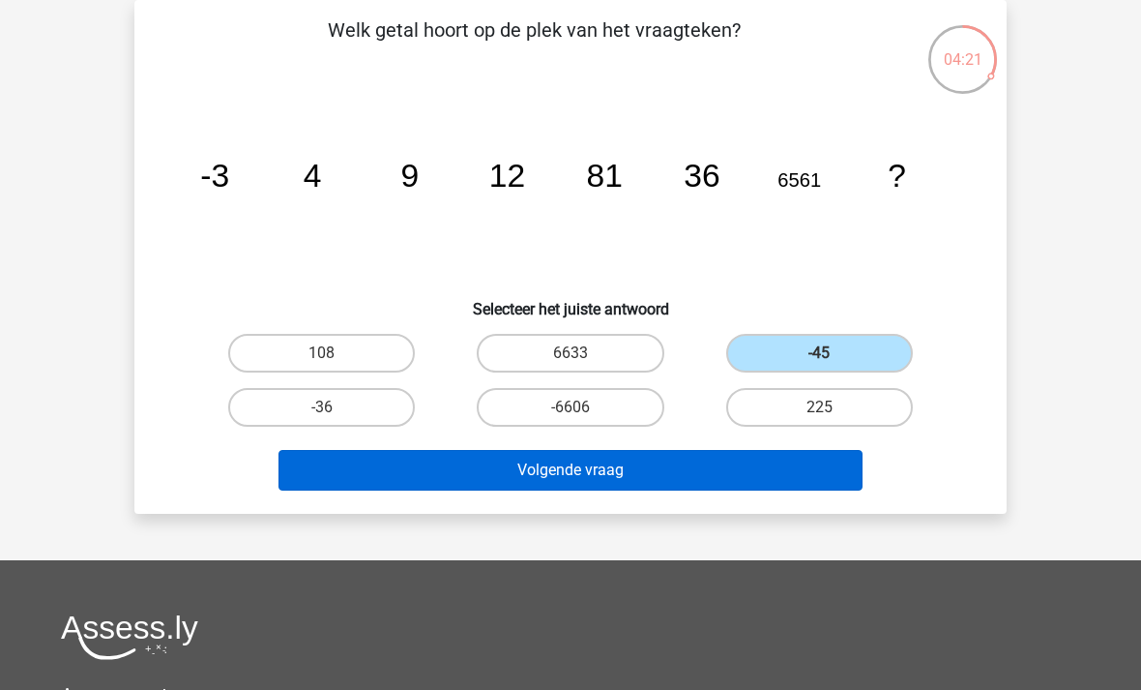
click at [687, 480] on button "Volgende vraag" at bounding box center [571, 470] width 585 height 41
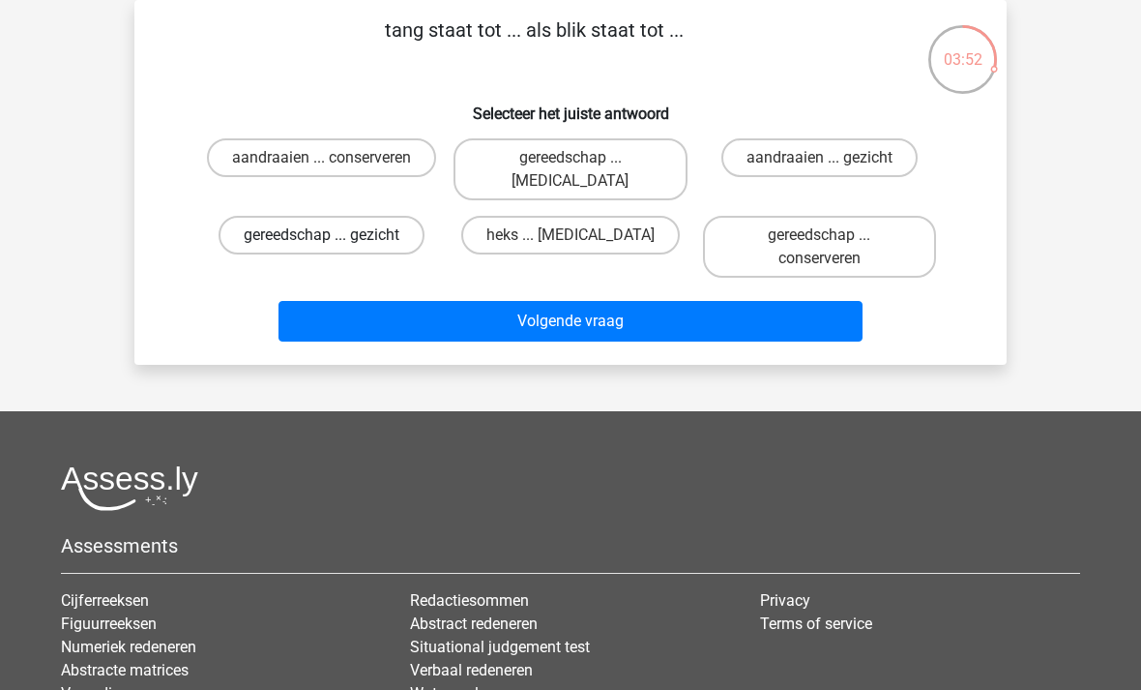
click at [266, 216] on label "gereedschap ... gezicht" at bounding box center [322, 235] width 206 height 39
click at [322, 235] on input "gereedschap ... gezicht" at bounding box center [328, 241] width 13 height 13
radio input "true"
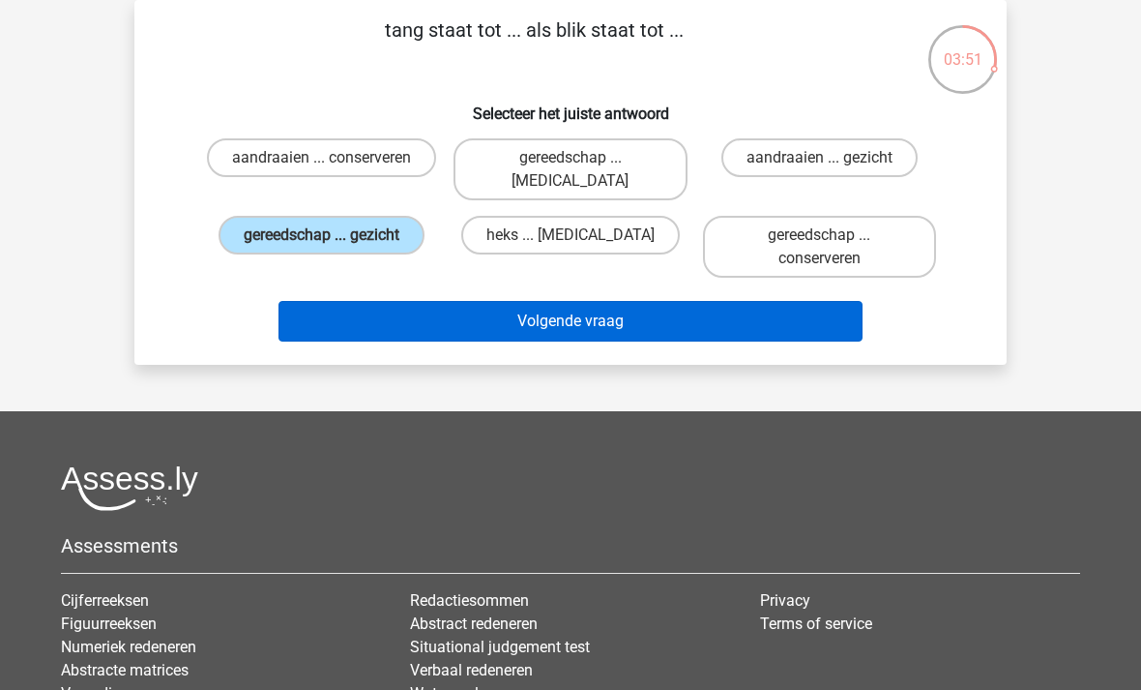
click at [326, 301] on button "Volgende vraag" at bounding box center [571, 321] width 585 height 41
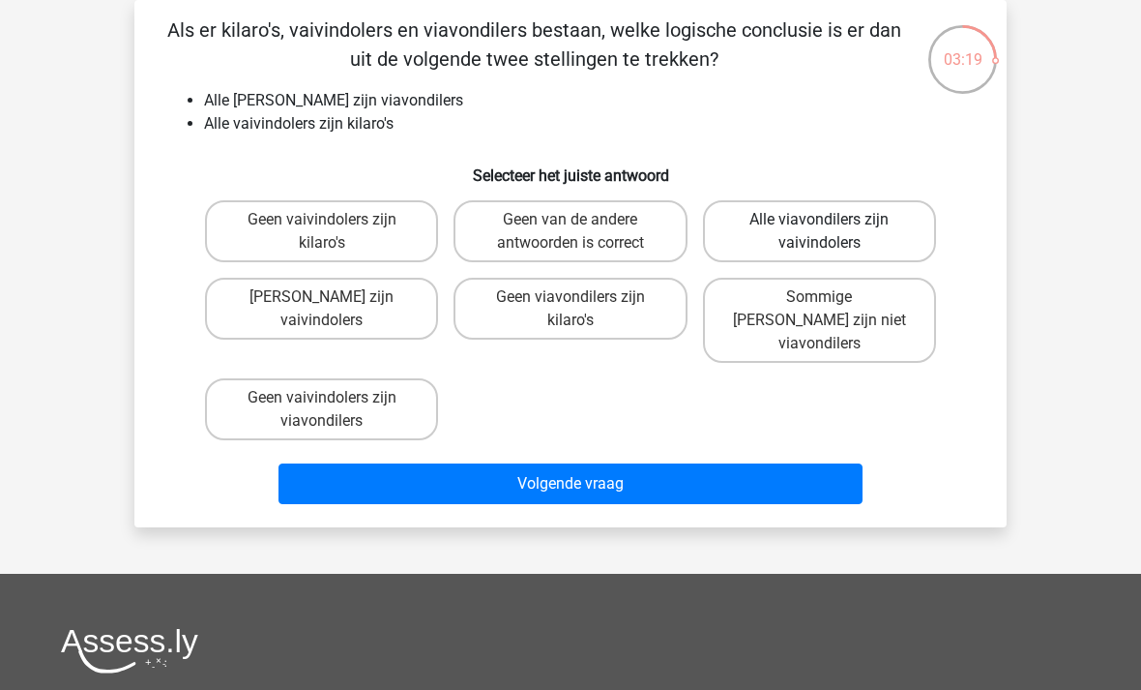
click at [902, 243] on label "Alle viavondilers zijn vaivindolers" at bounding box center [819, 231] width 233 height 62
click at [832, 232] on input "Alle viavondilers zijn vaivindolers" at bounding box center [825, 226] width 13 height 13
radio input "true"
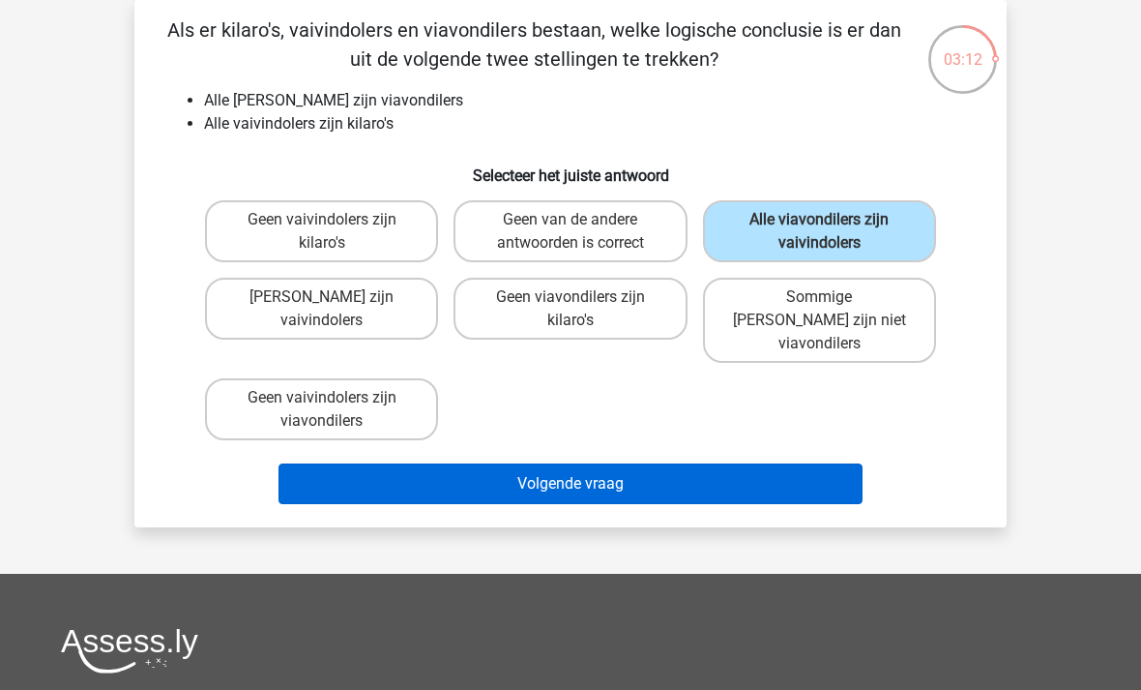
click at [795, 463] on button "Volgende vraag" at bounding box center [571, 483] width 585 height 41
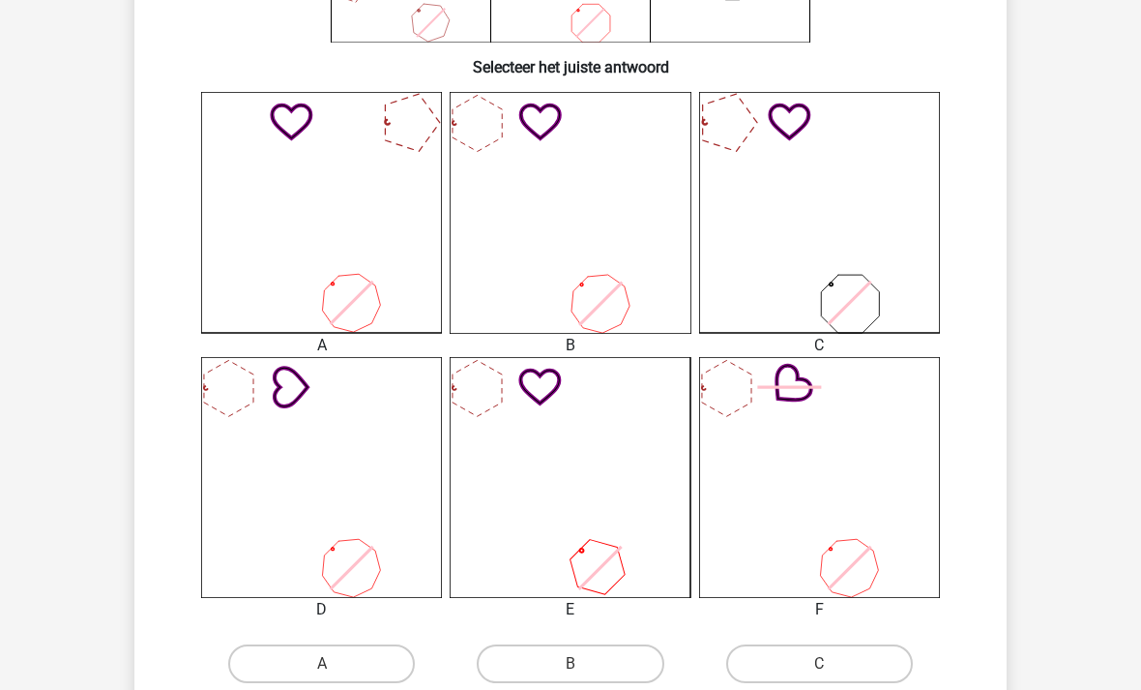
scroll to position [457, 0]
click at [872, 407] on icon at bounding box center [819, 475] width 241 height 241
click at [833, 662] on label "C" at bounding box center [819, 661] width 187 height 39
click at [832, 662] on input "C" at bounding box center [825, 668] width 13 height 13
radio input "true"
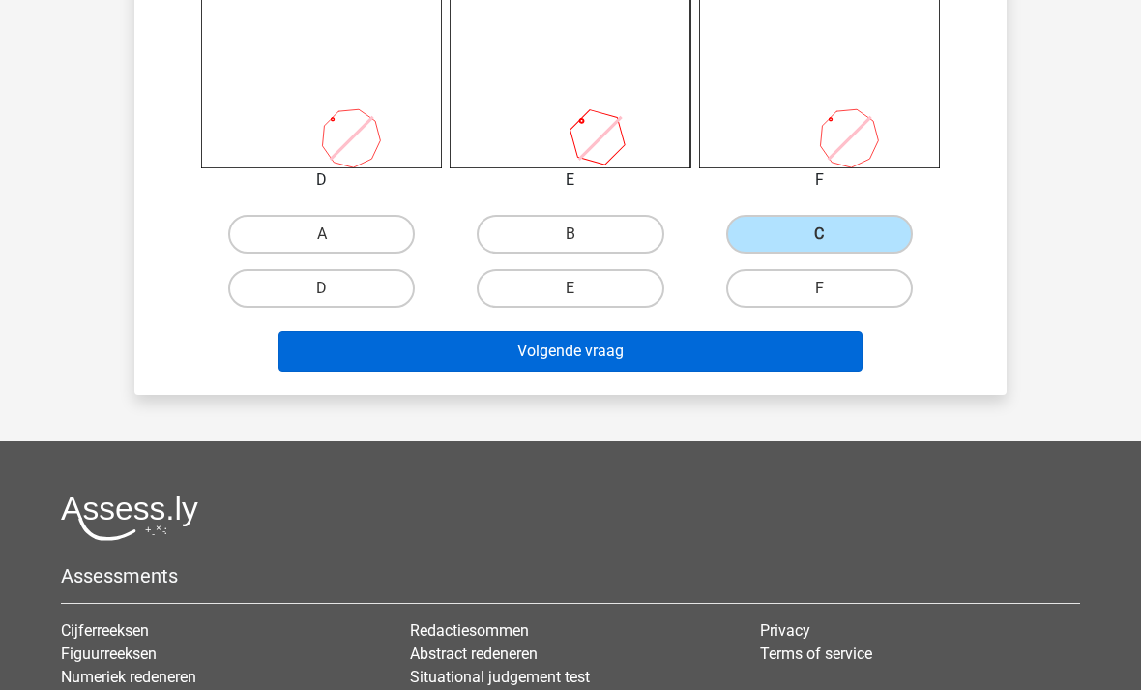
click at [825, 361] on button "Volgende vraag" at bounding box center [571, 351] width 585 height 41
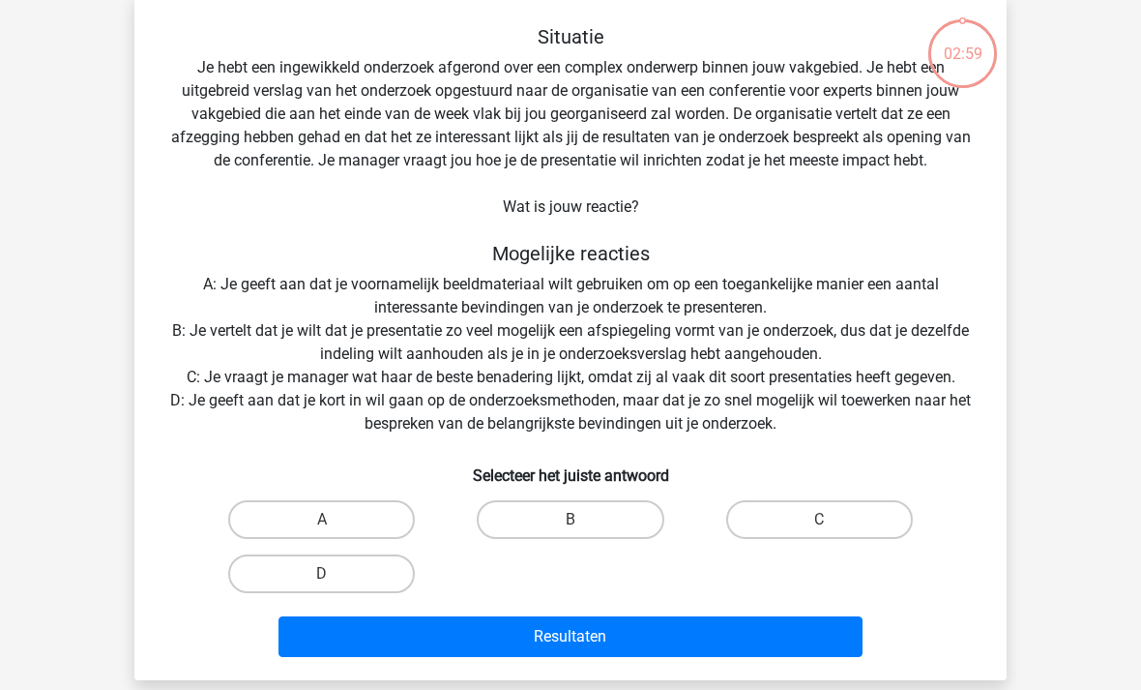
scroll to position [89, 0]
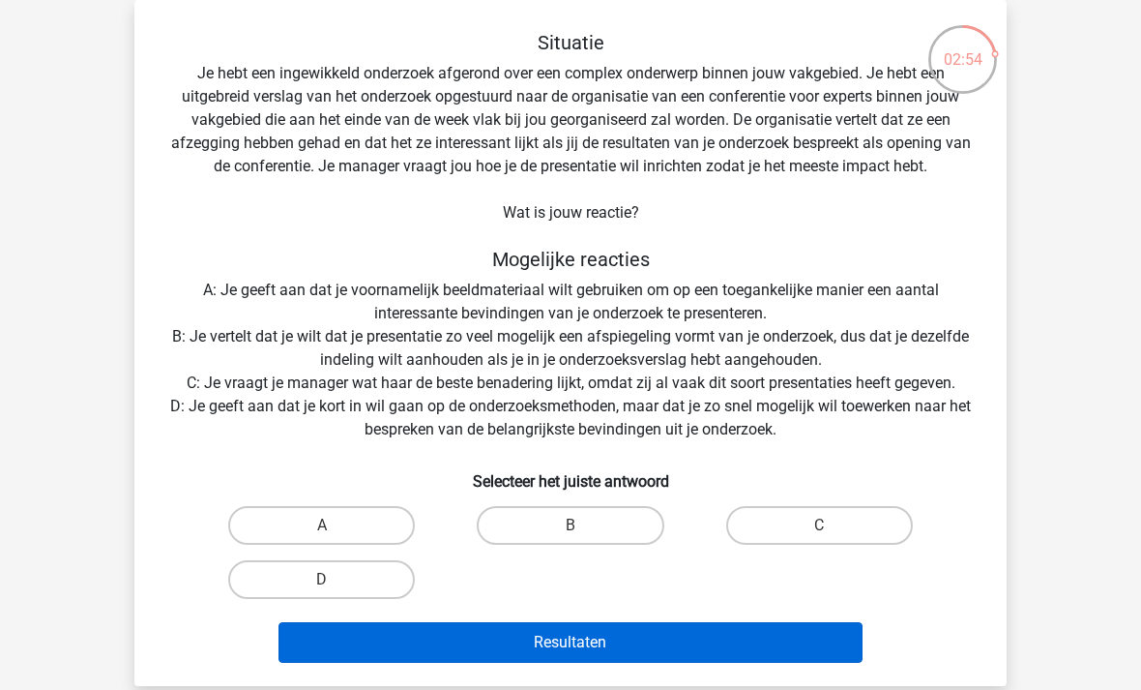
click at [315, 650] on button "Resultaten" at bounding box center [571, 642] width 585 height 41
click at [308, 639] on button "Resultaten" at bounding box center [571, 642] width 585 height 41
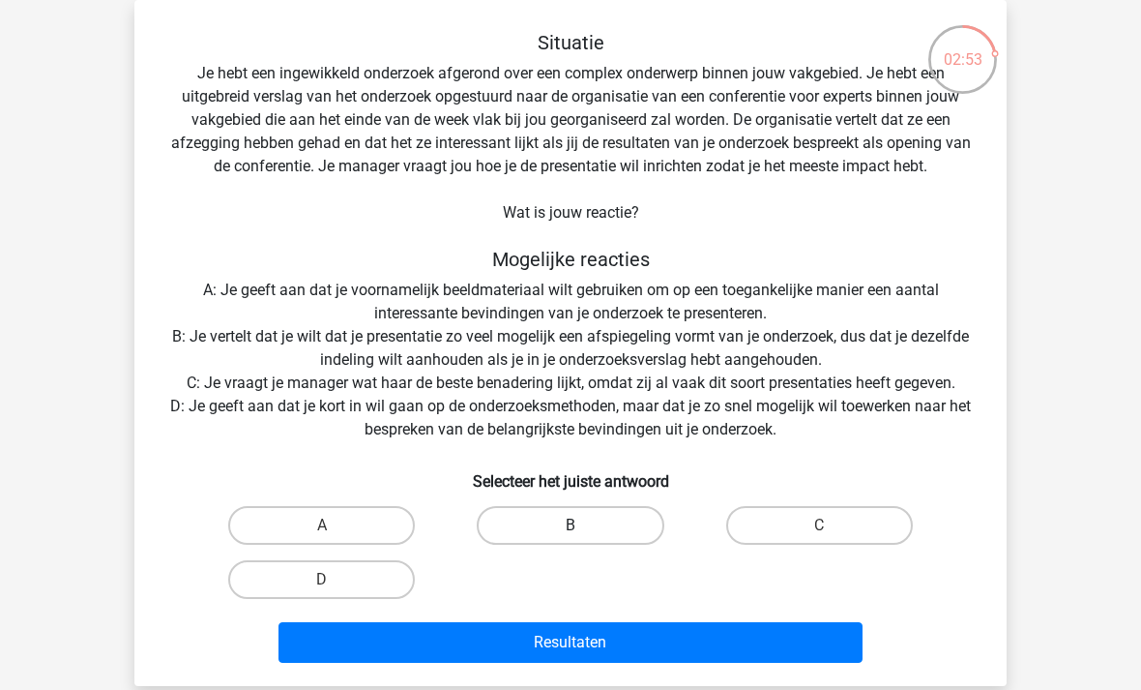
click at [623, 506] on label "B" at bounding box center [570, 525] width 187 height 39
click at [583, 525] on input "B" at bounding box center [577, 531] width 13 height 13
radio input "true"
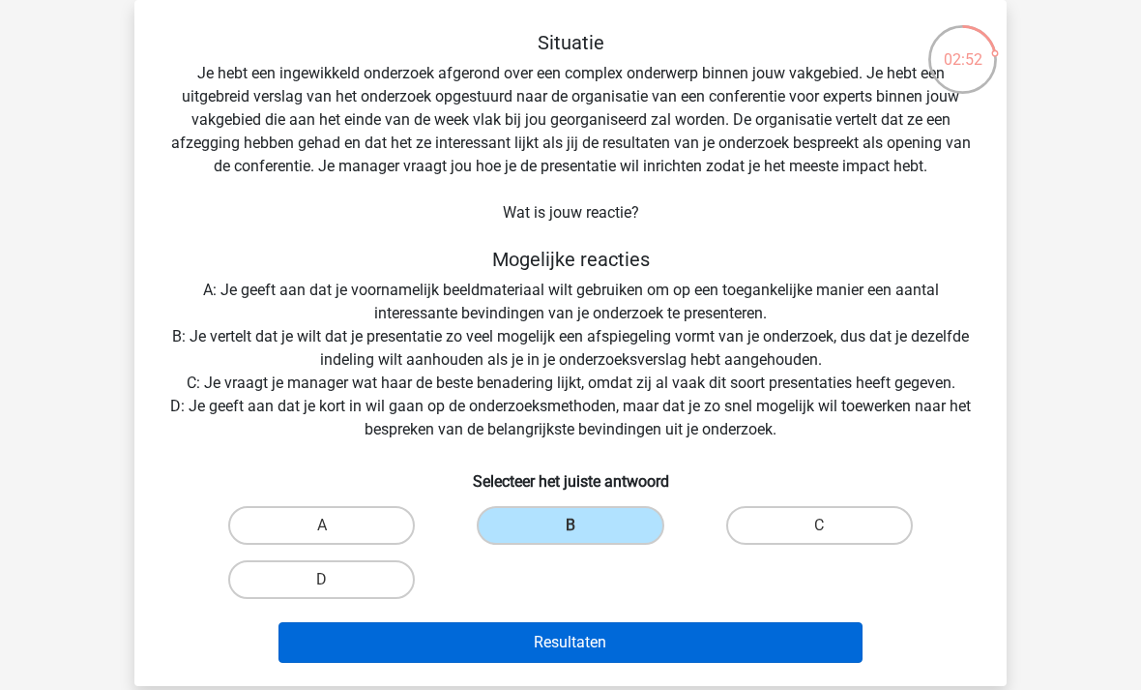
click at [288, 624] on button "Resultaten" at bounding box center [571, 642] width 585 height 41
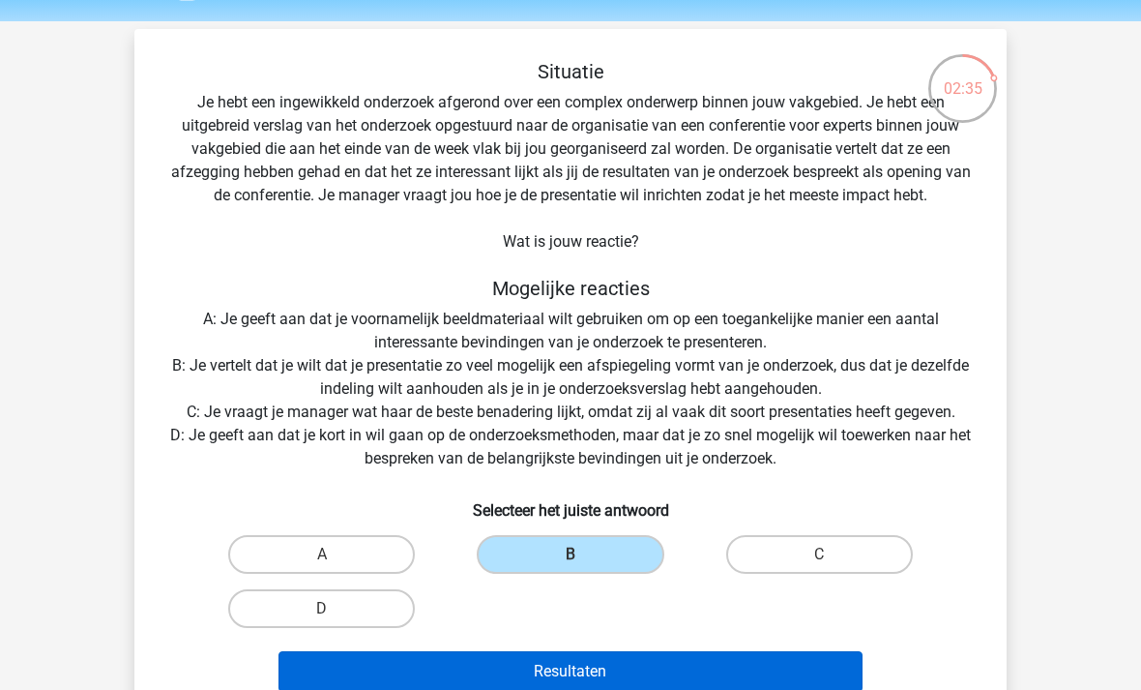
scroll to position [65, 0]
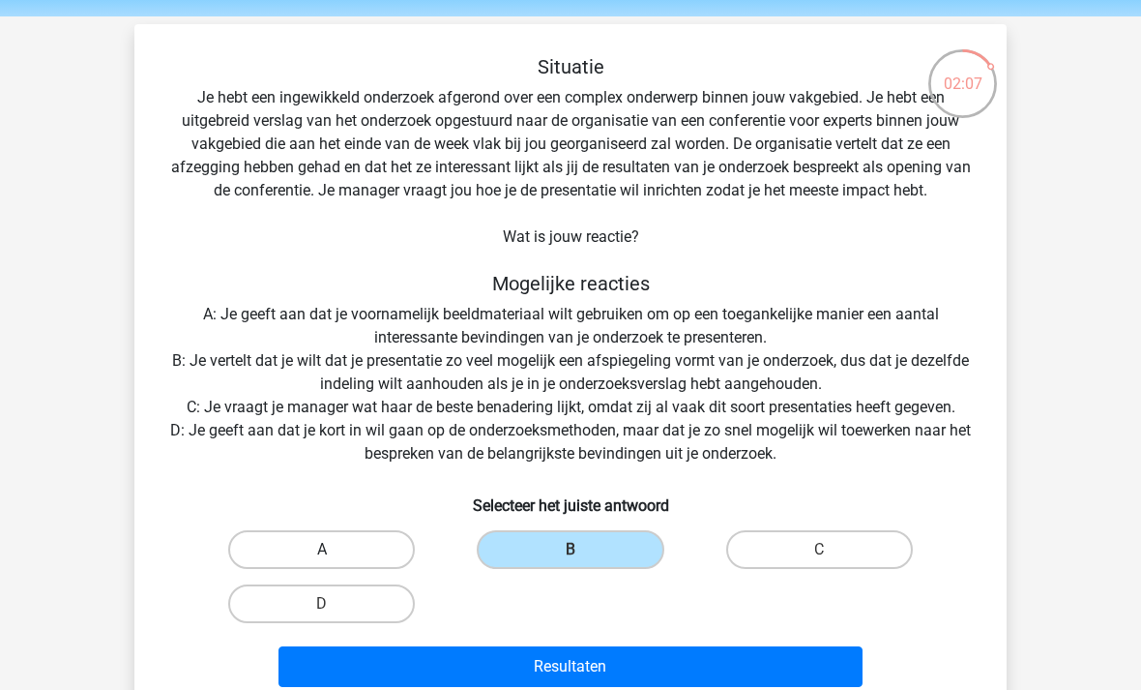
click at [270, 542] on label "A" at bounding box center [321, 549] width 187 height 39
click at [322, 549] on input "A" at bounding box center [328, 555] width 13 height 13
radio input "true"
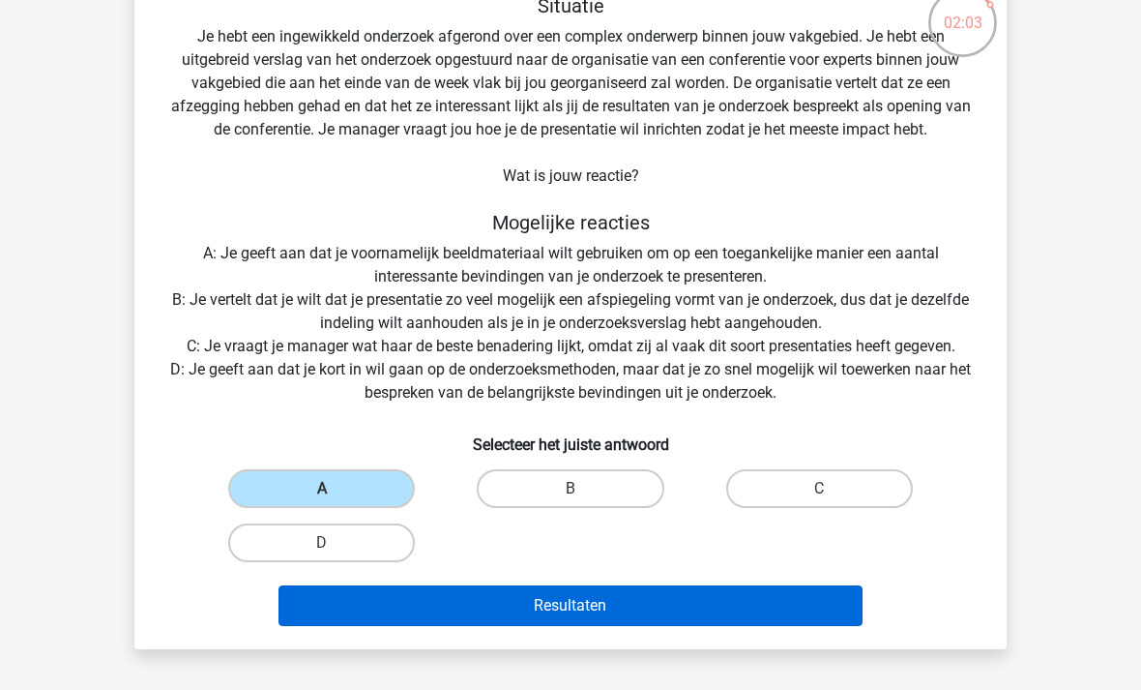
click at [805, 615] on button "Resultaten" at bounding box center [571, 605] width 585 height 41
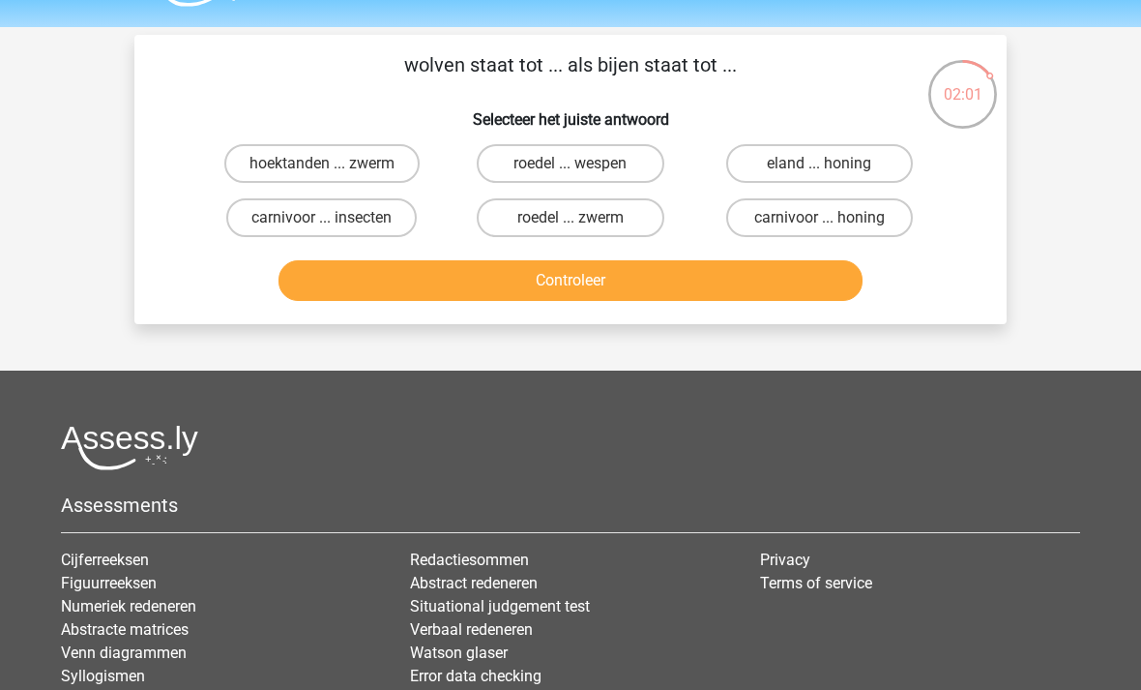
scroll to position [0, 0]
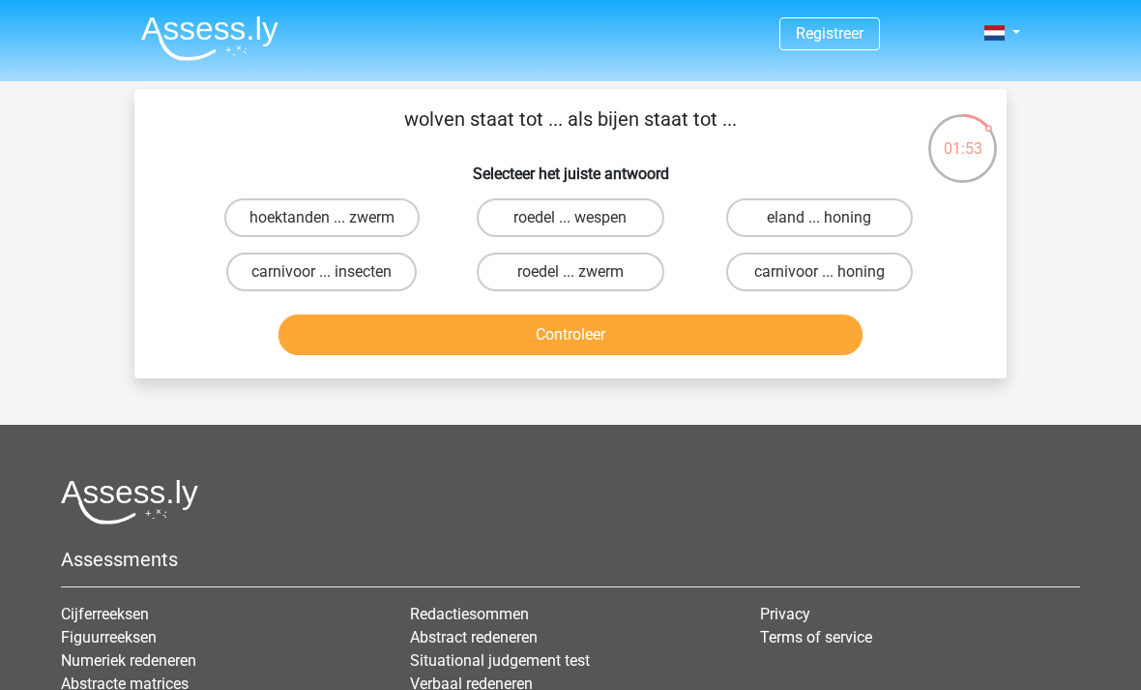
click at [845, 337] on button "Controleer" at bounding box center [571, 334] width 585 height 41
click at [73, 348] on div "Registreer" at bounding box center [570, 467] width 1141 height 935
click at [570, 281] on label "roedel ... zwerm" at bounding box center [570, 271] width 187 height 39
click at [571, 281] on input "roedel ... zwerm" at bounding box center [577, 278] width 13 height 13
radio input "true"
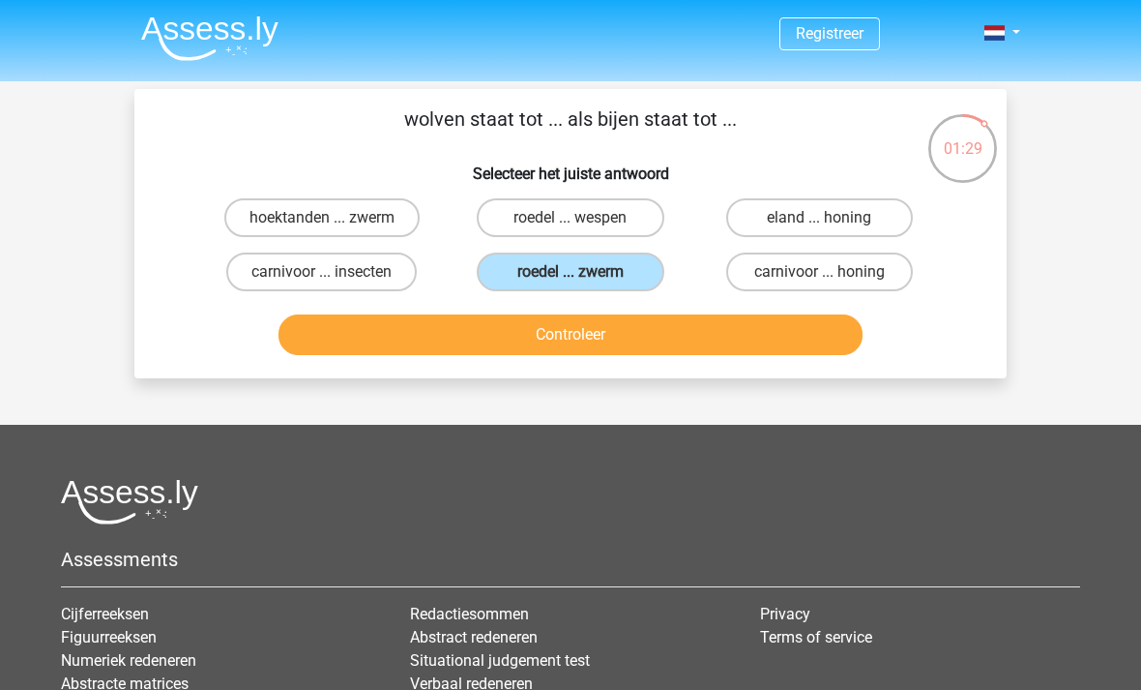
click at [572, 345] on button "Controleer" at bounding box center [571, 334] width 585 height 41
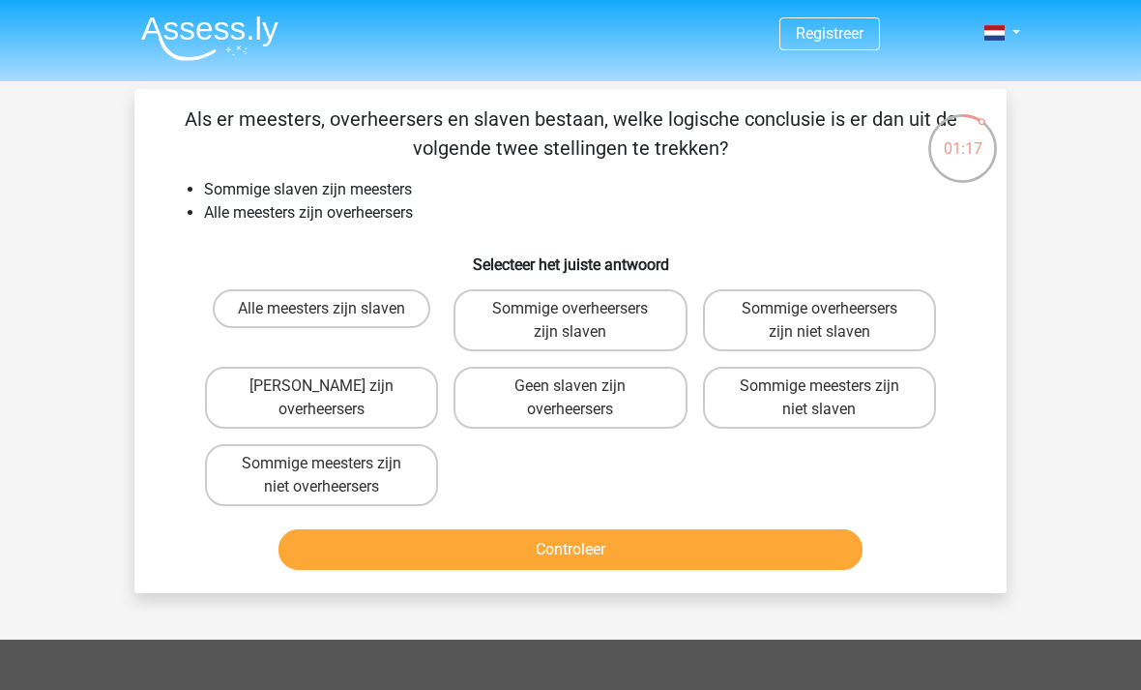
click at [969, 136] on div "01:17" at bounding box center [963, 136] width 73 height 48
click at [968, 150] on div "01:17" at bounding box center [963, 136] width 73 height 48
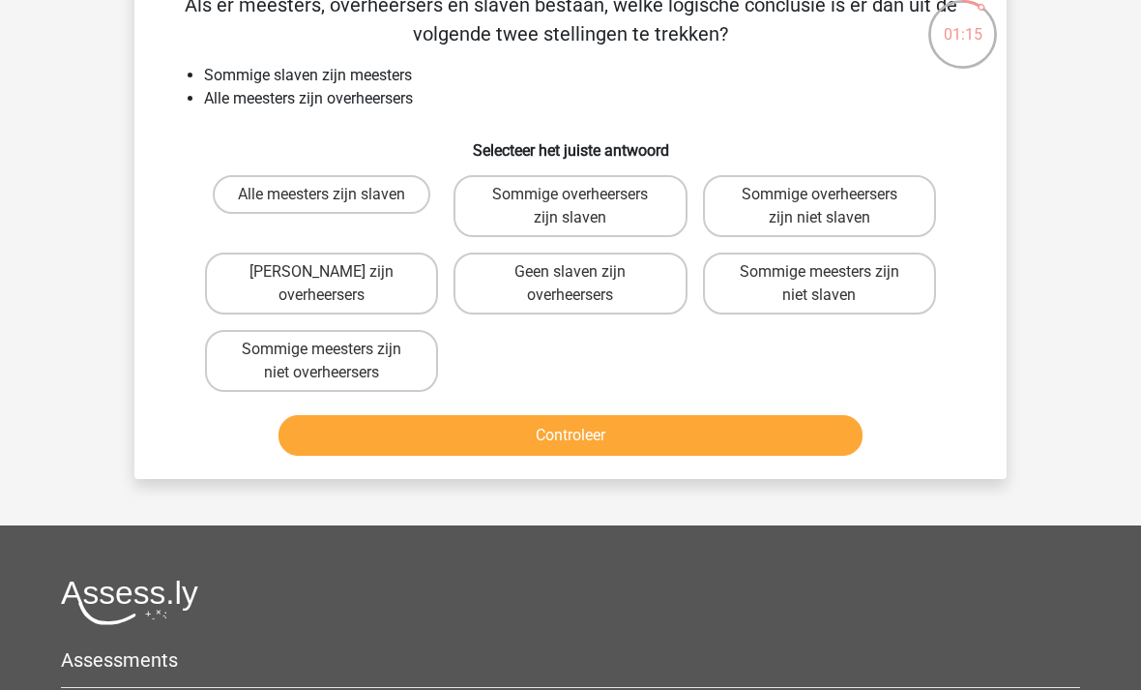
scroll to position [150, 0]
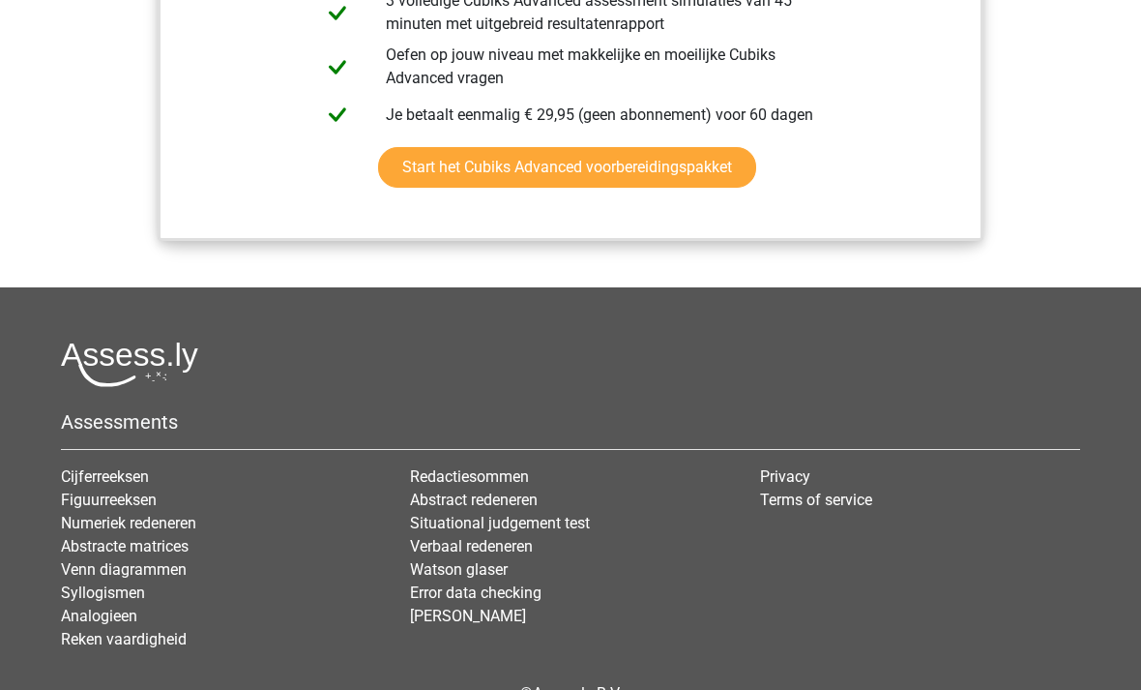
scroll to position [2297, 0]
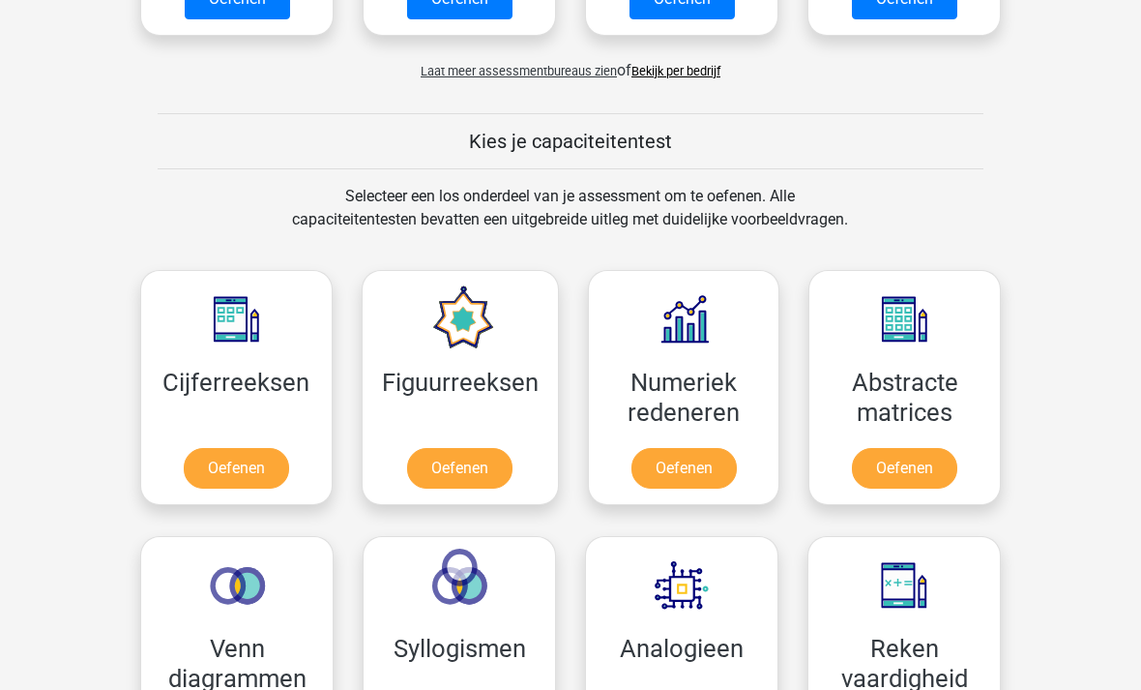
scroll to position [986, 0]
